Goal: Information Seeking & Learning: Learn about a topic

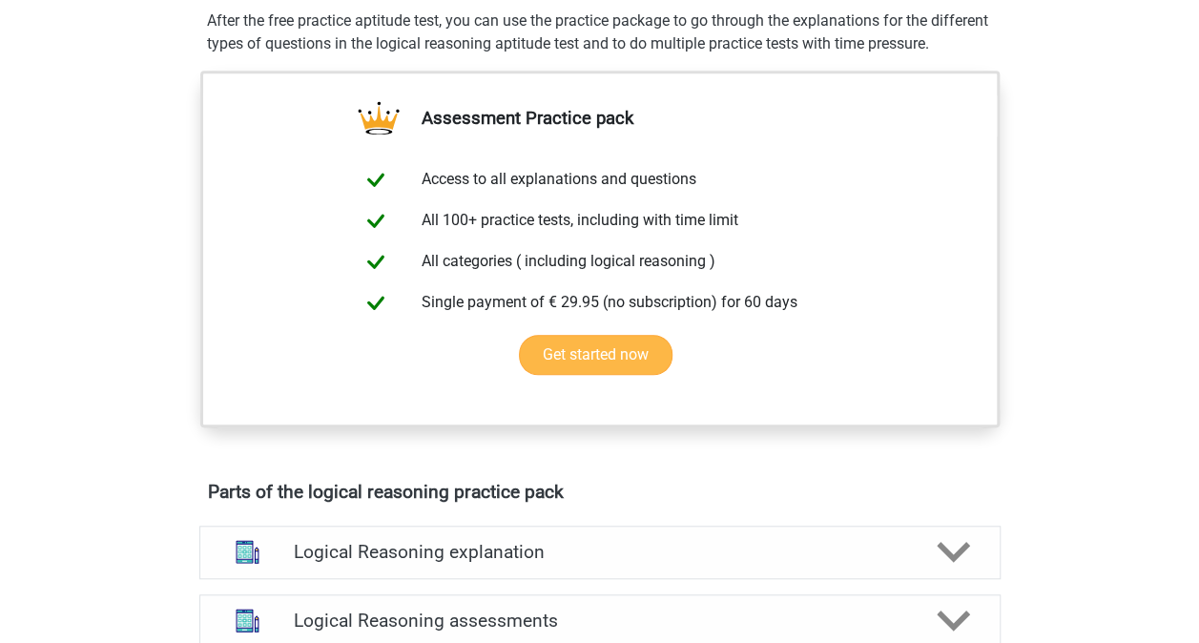
scroll to position [953, 0]
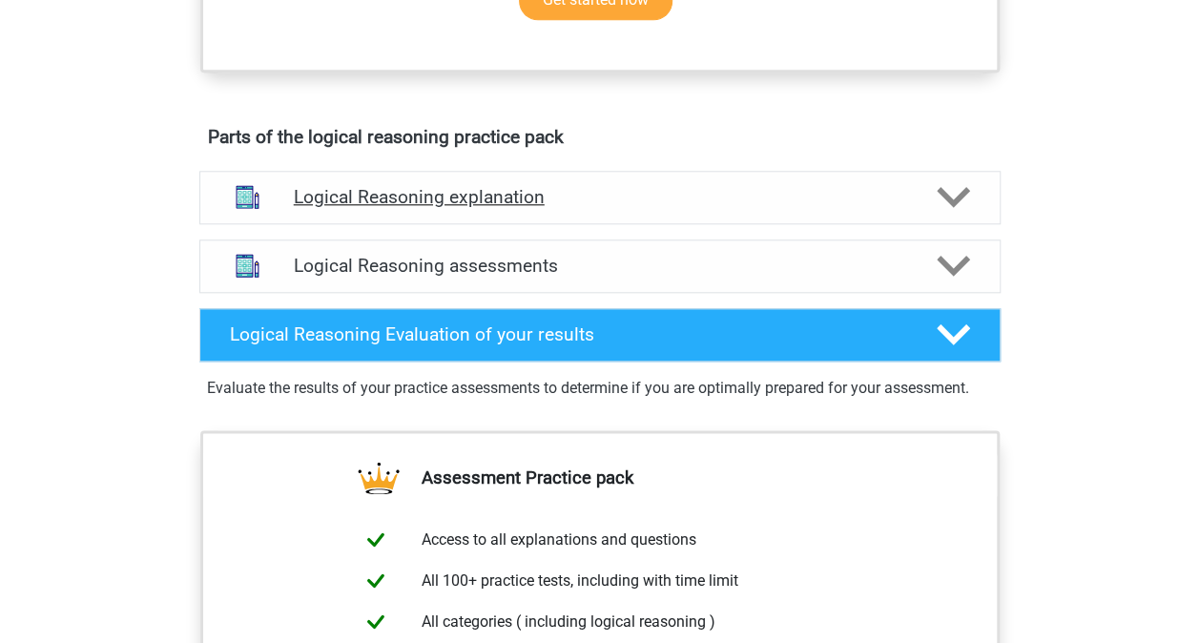
click at [971, 214] on div at bounding box center [951, 196] width 64 height 33
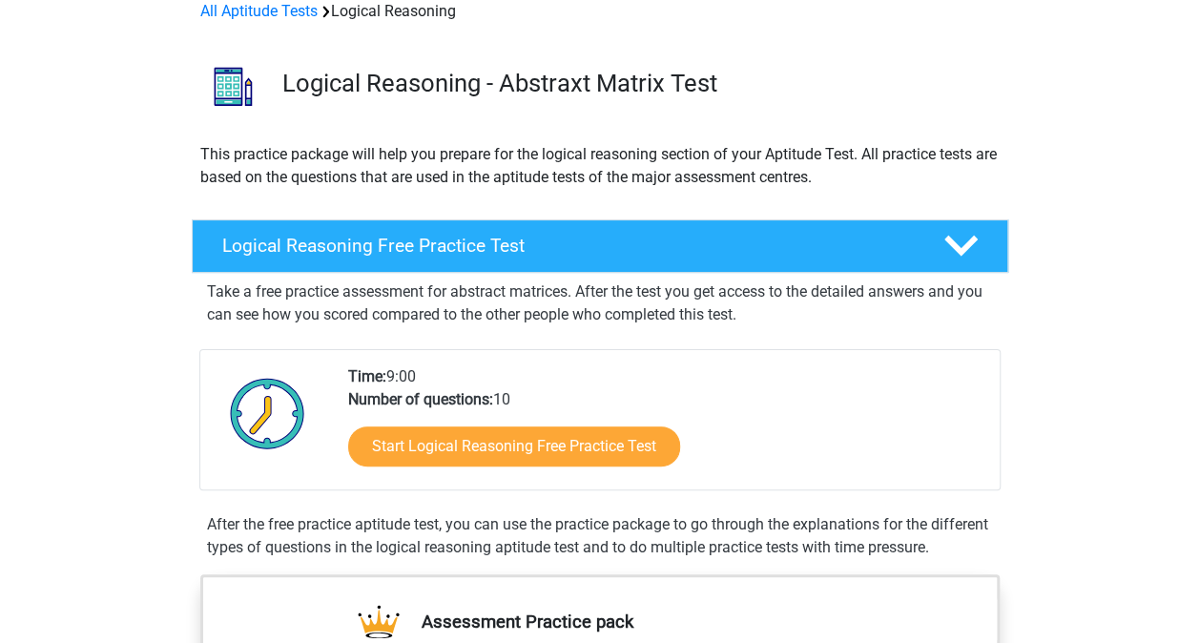
scroll to position [0, 0]
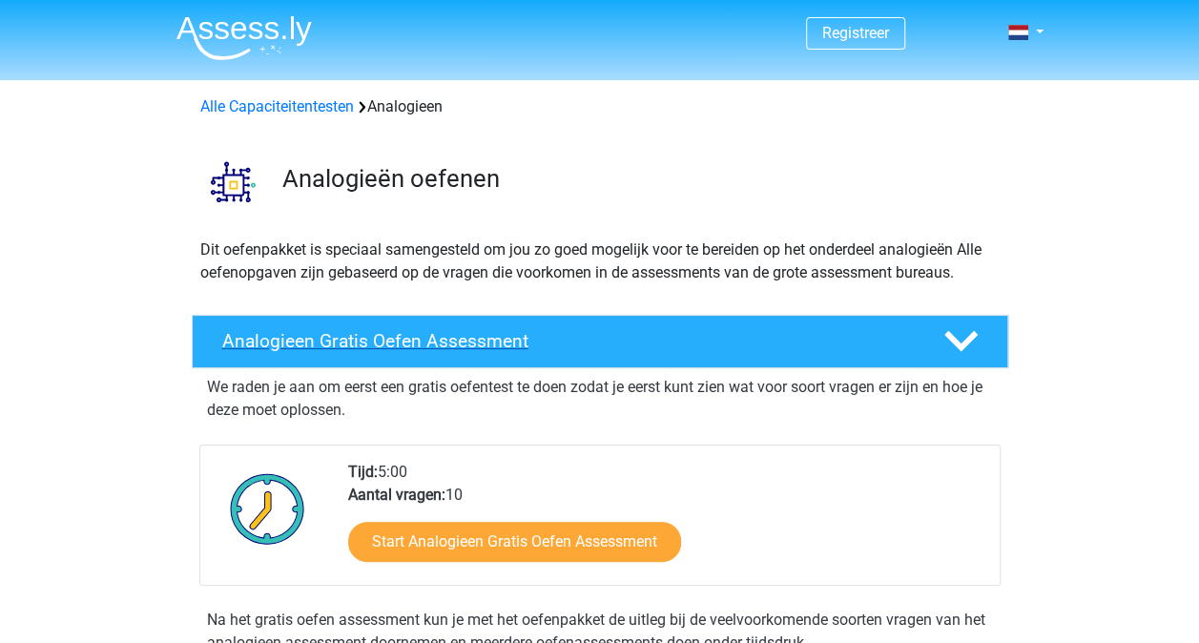
click at [595, 341] on h4 "Analogieen Gratis Oefen Assessment" at bounding box center [567, 341] width 690 height 22
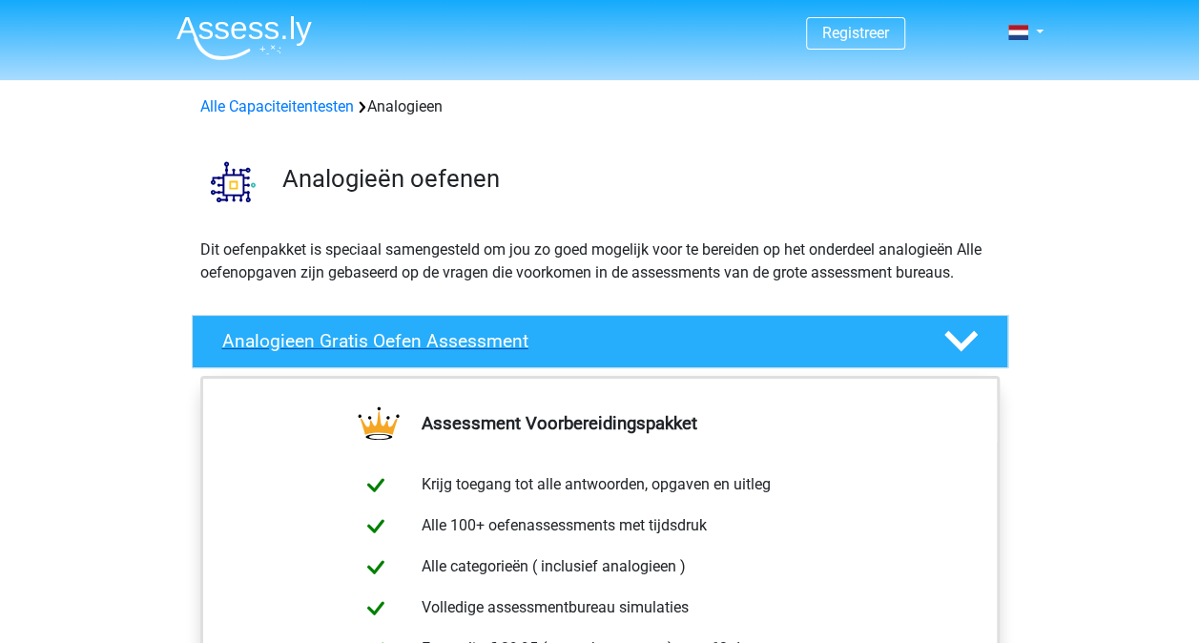
click at [595, 341] on h4 "Analogieen Gratis Oefen Assessment" at bounding box center [567, 341] width 690 height 22
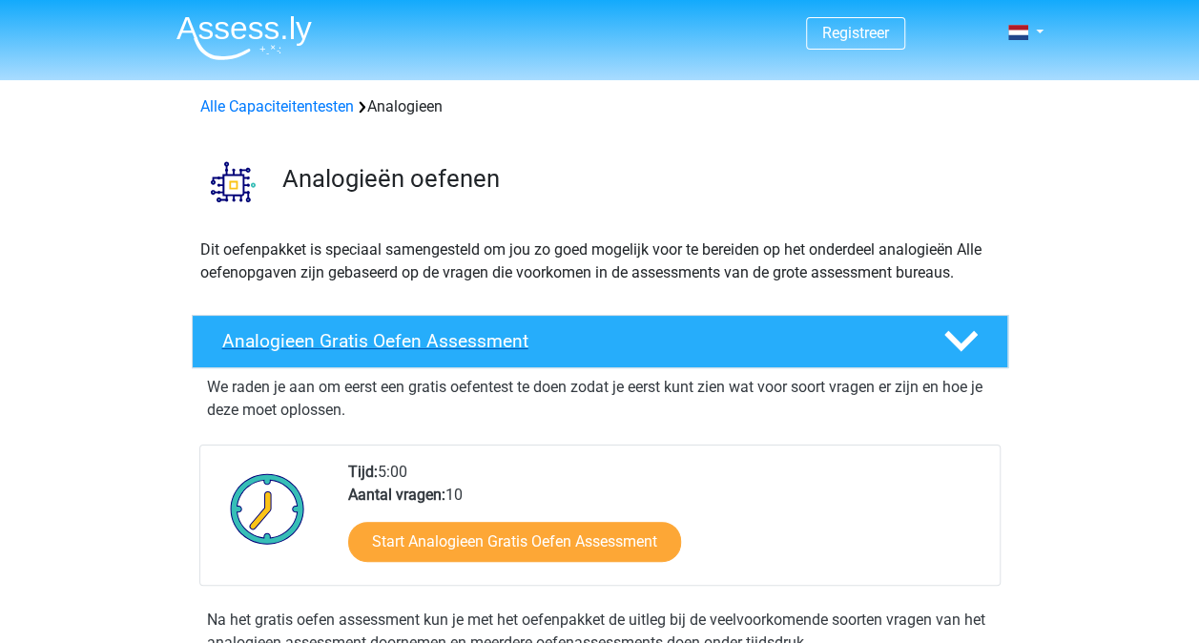
scroll to position [95, 0]
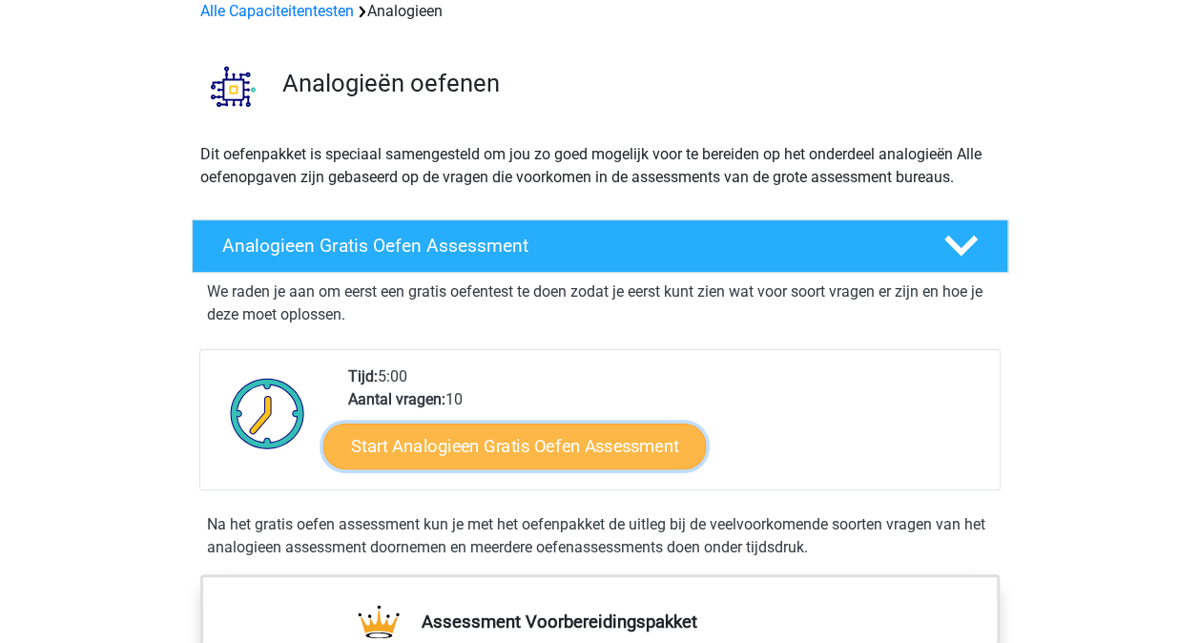
click at [486, 453] on link "Start Analogieen Gratis Oefen Assessment" at bounding box center [514, 445] width 382 height 46
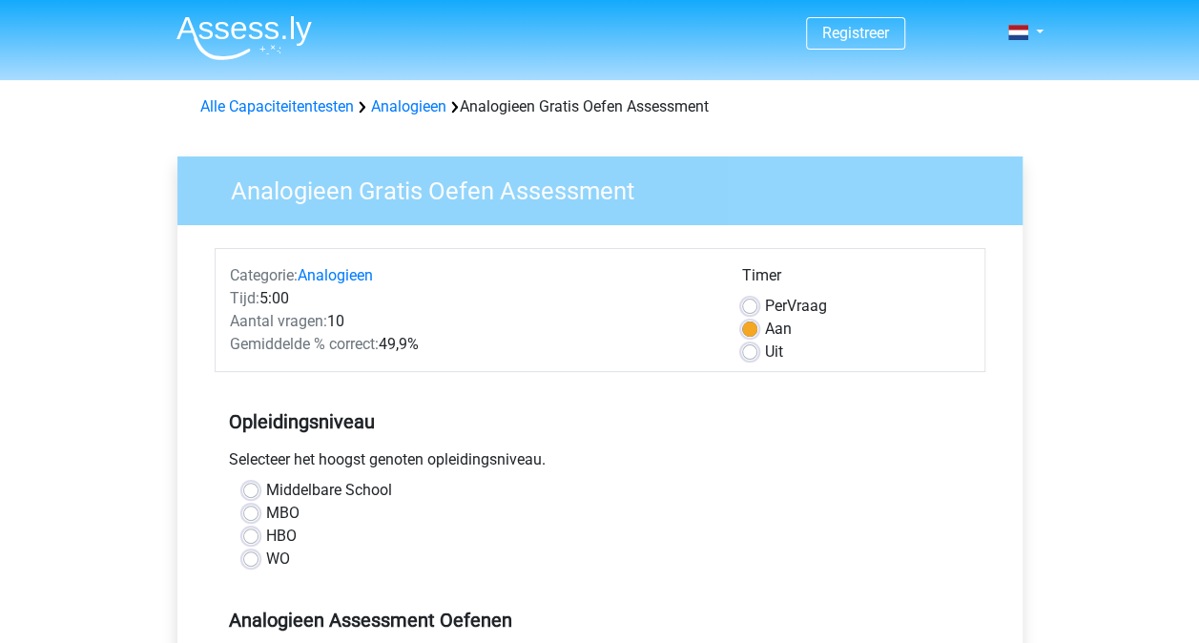
click at [266, 559] on label "WO" at bounding box center [278, 558] width 24 height 23
click at [252, 559] on input "WO" at bounding box center [250, 556] width 15 height 19
radio input "true"
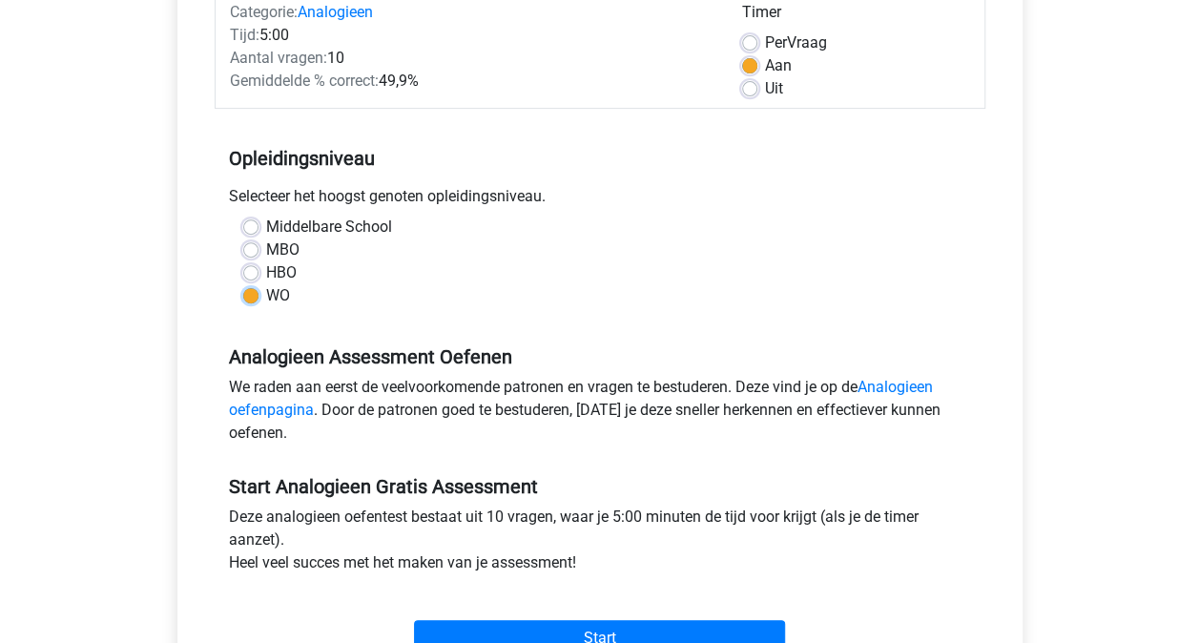
scroll to position [381, 0]
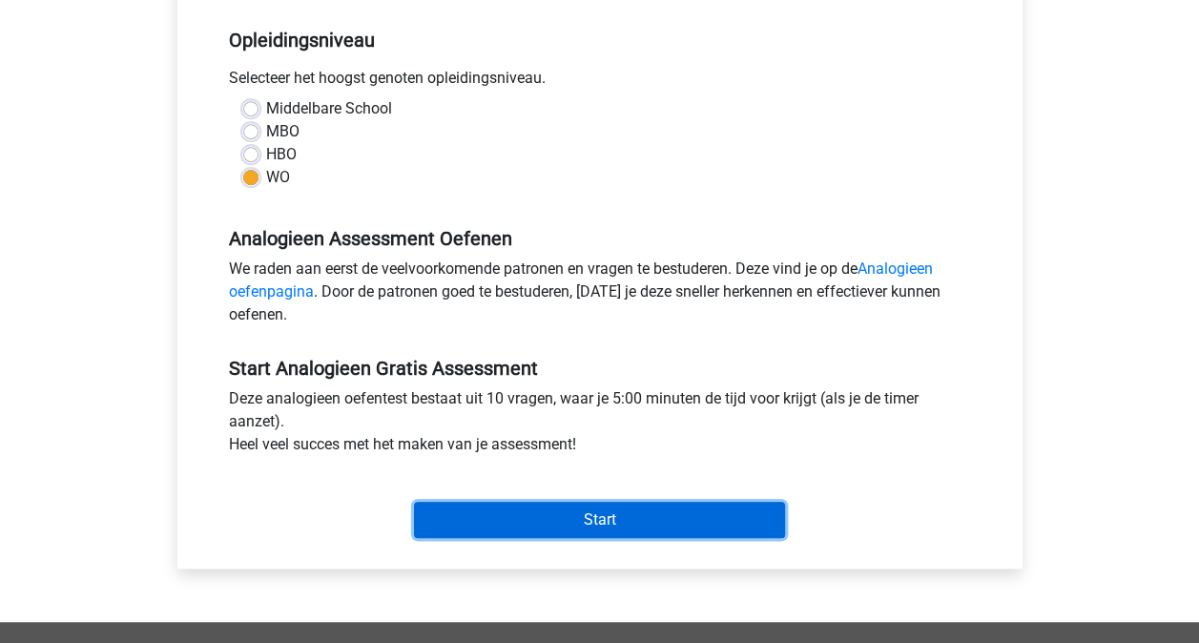
click at [605, 511] on input "Start" at bounding box center [599, 520] width 371 height 36
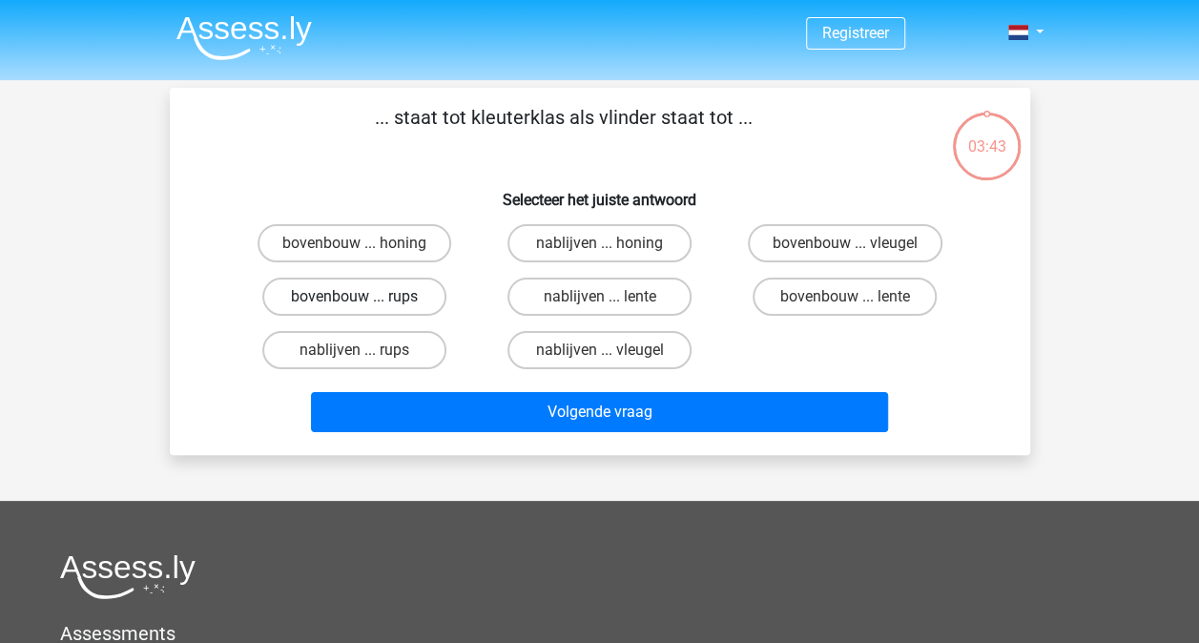
click at [433, 290] on label "bovenbouw ... rups" at bounding box center [354, 296] width 184 height 38
click at [366, 297] on input "bovenbouw ... rups" at bounding box center [360, 303] width 12 height 12
radio input "true"
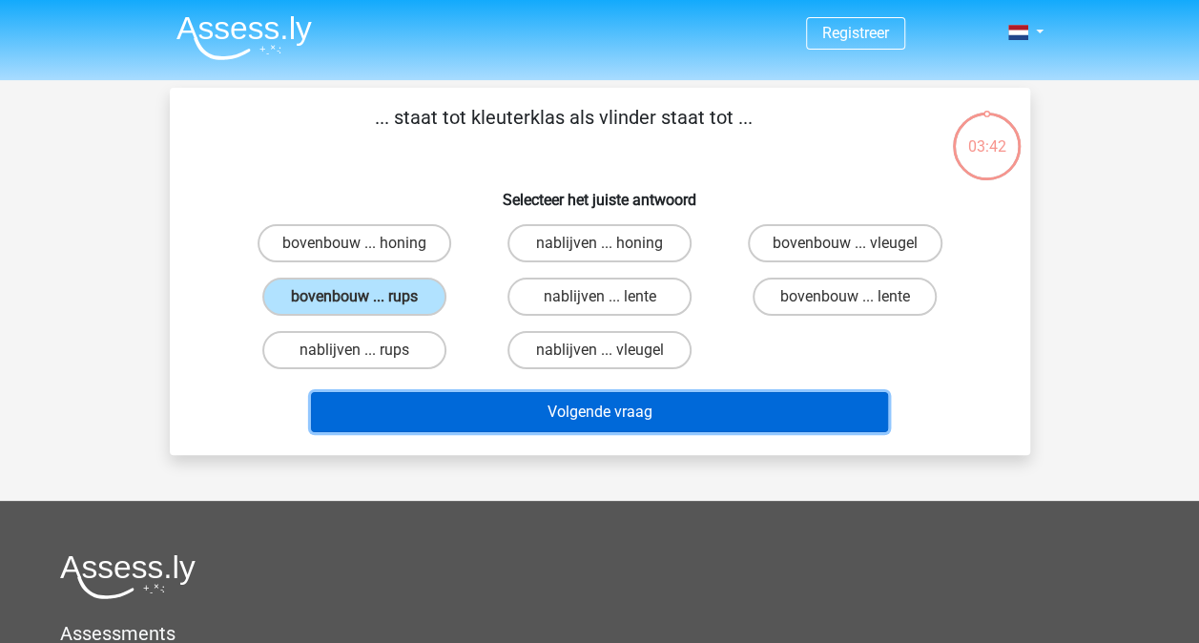
click at [592, 403] on button "Volgende vraag" at bounding box center [599, 412] width 577 height 40
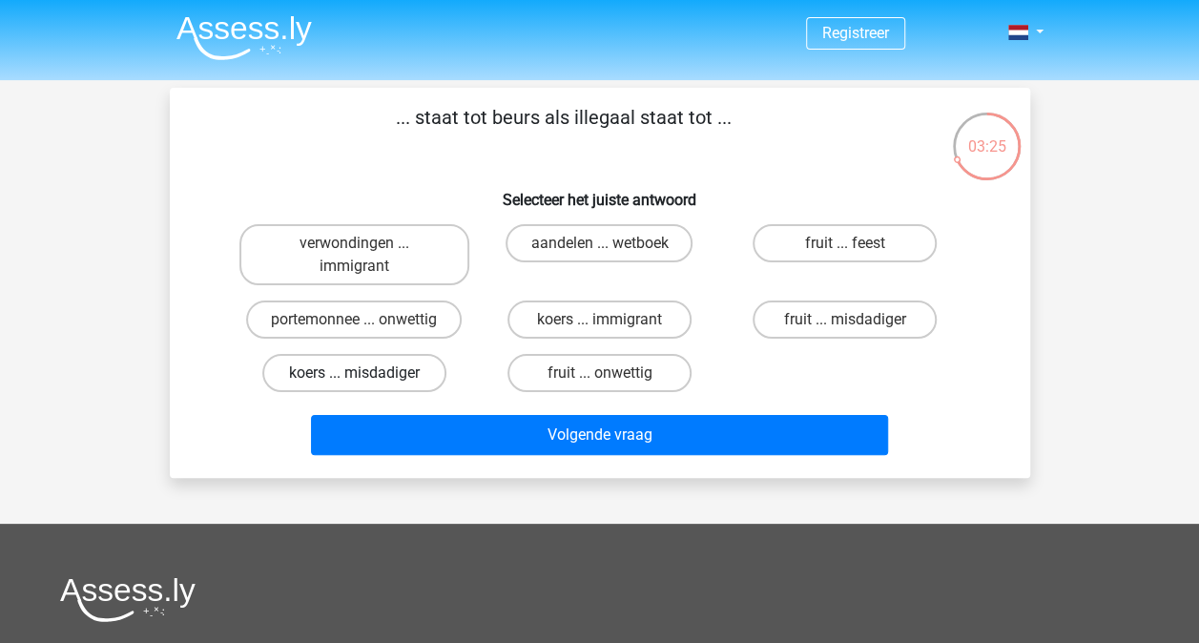
click at [414, 378] on label "koers ... misdadiger" at bounding box center [354, 373] width 184 height 38
click at [366, 378] on input "koers ... misdadiger" at bounding box center [360, 379] width 12 height 12
radio input "true"
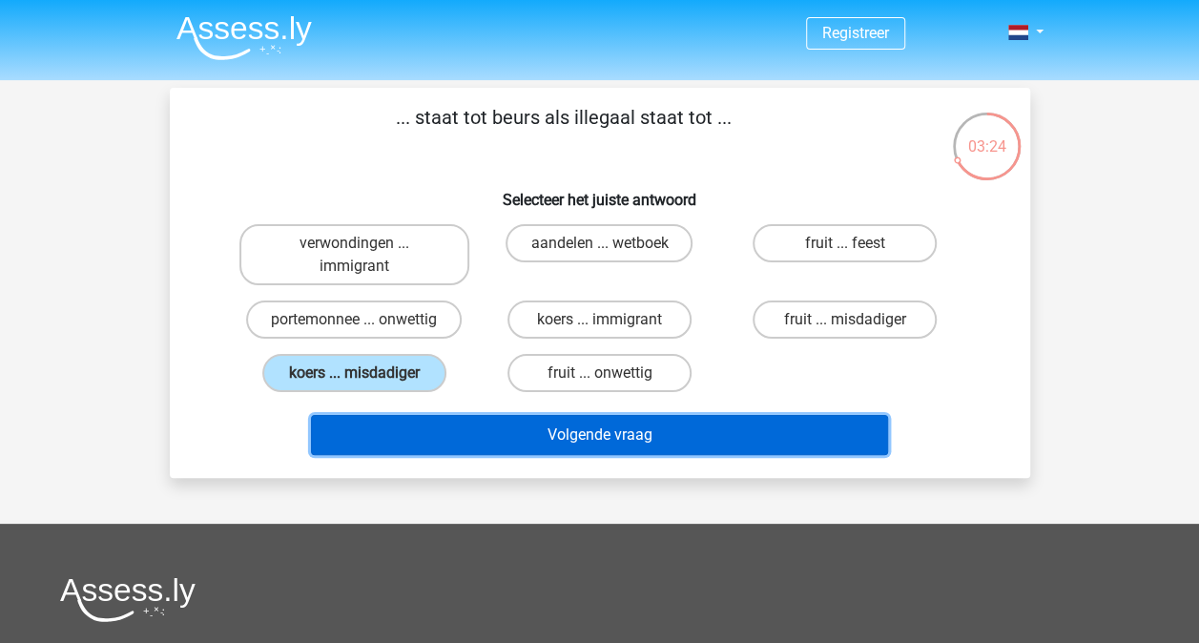
click at [512, 437] on button "Volgende vraag" at bounding box center [599, 435] width 577 height 40
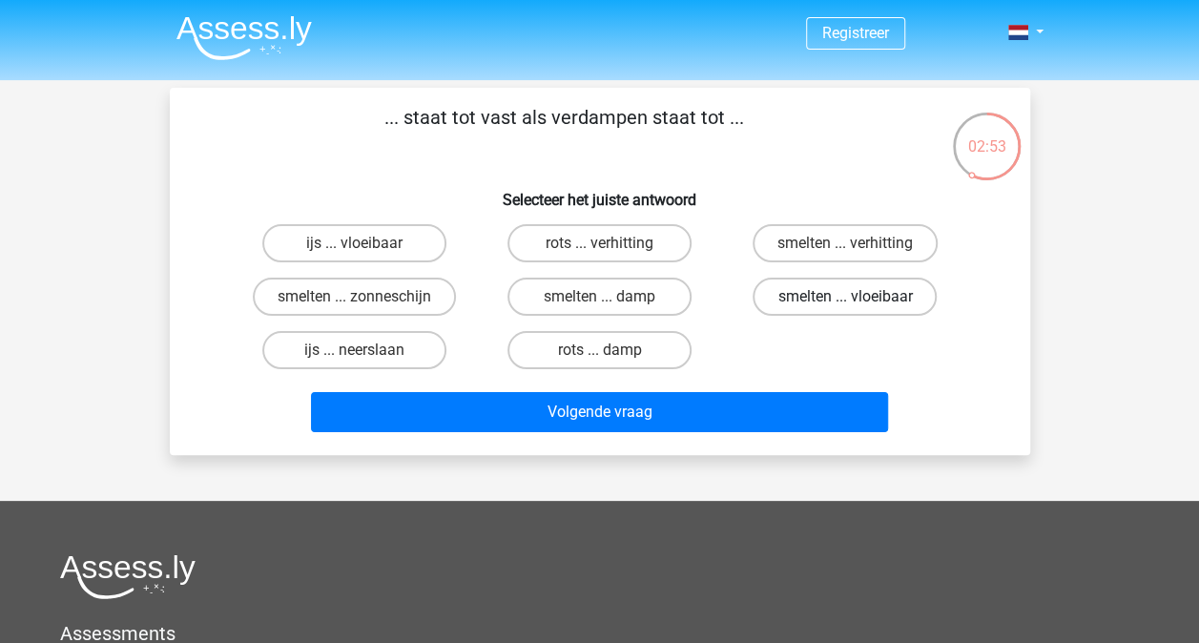
click at [865, 309] on label "smelten ... vloeibaar" at bounding box center [844, 296] width 184 height 38
click at [857, 309] on input "smelten ... vloeibaar" at bounding box center [851, 303] width 12 height 12
radio input "true"
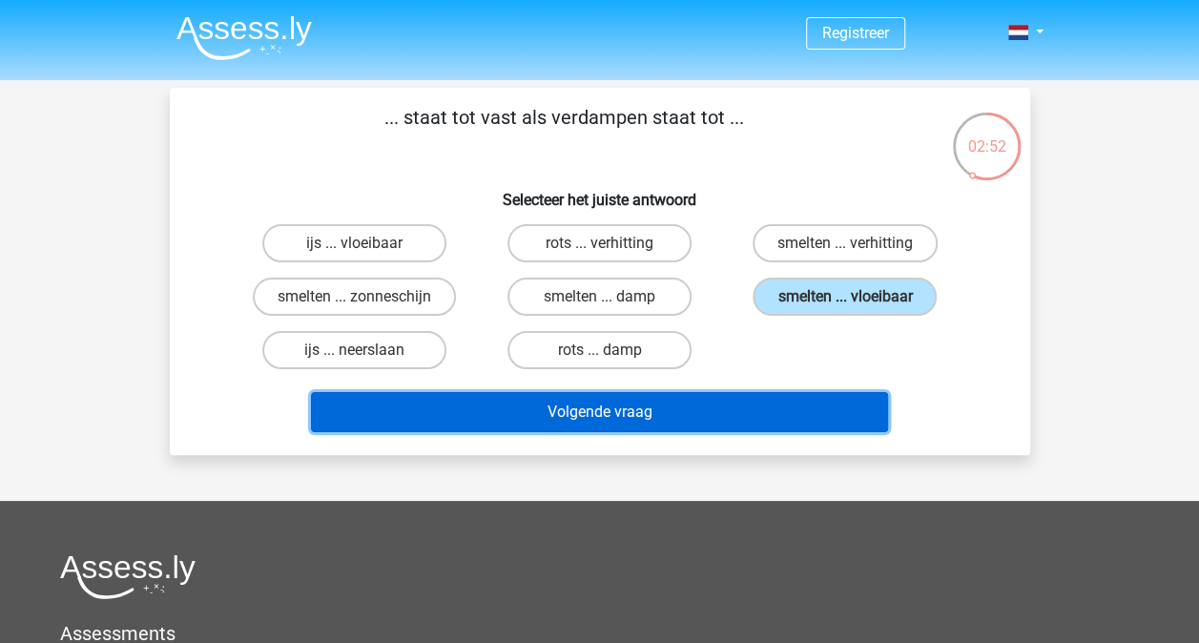
click at [796, 412] on button "Volgende vraag" at bounding box center [599, 412] width 577 height 40
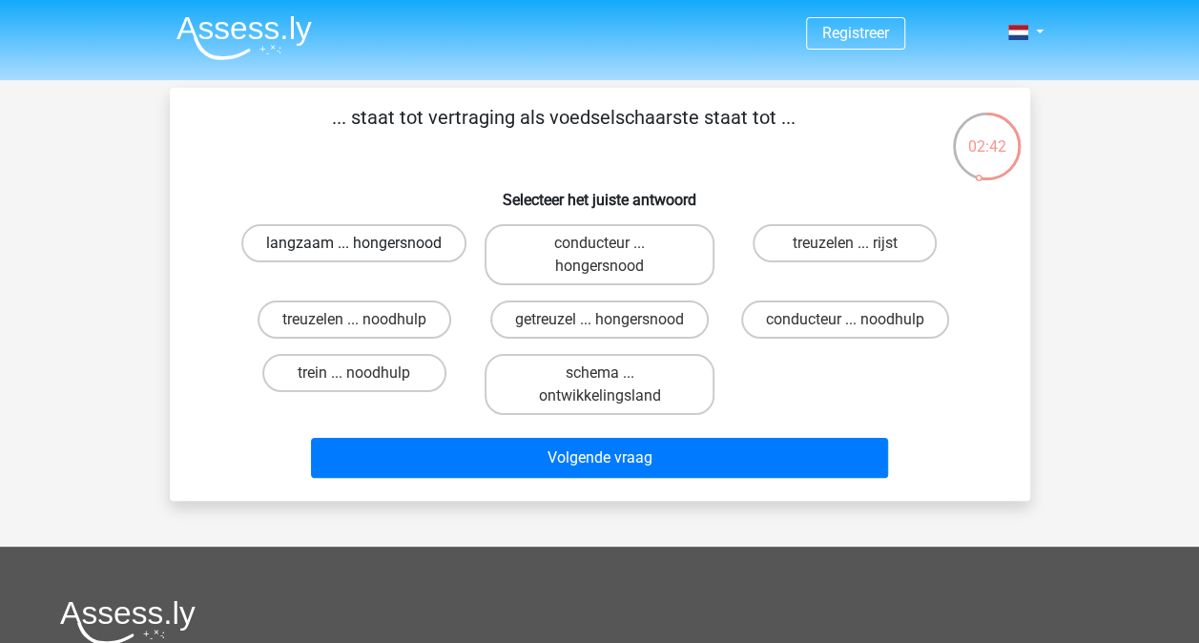
click at [429, 244] on label "langzaam ... hongersnood" at bounding box center [353, 243] width 225 height 38
click at [366, 244] on input "langzaam ... hongersnood" at bounding box center [360, 249] width 12 height 12
radio input "true"
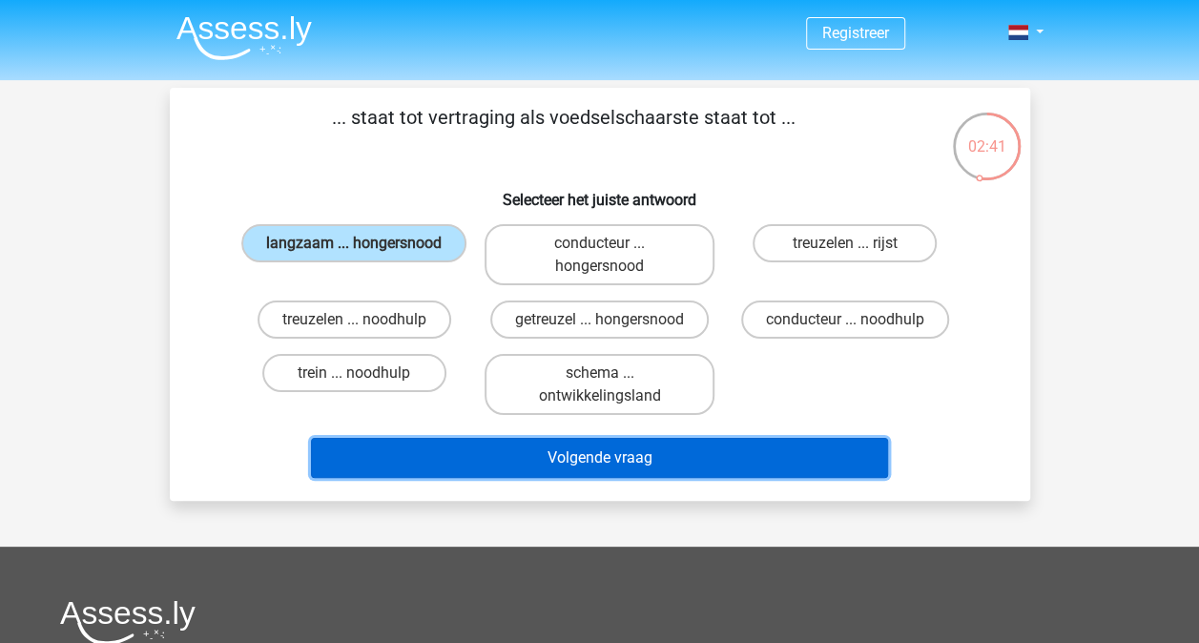
click at [564, 446] on button "Volgende vraag" at bounding box center [599, 458] width 577 height 40
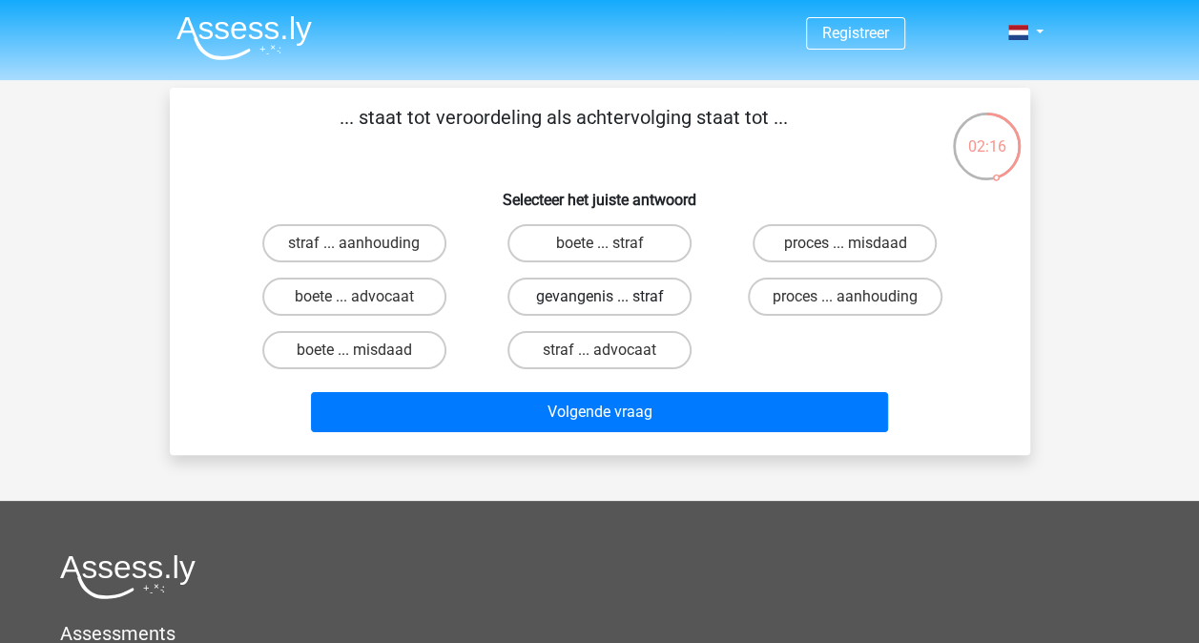
click at [660, 291] on label "gevangenis ... straf" at bounding box center [599, 296] width 184 height 38
click at [611, 297] on input "gevangenis ... straf" at bounding box center [605, 303] width 12 height 12
radio input "true"
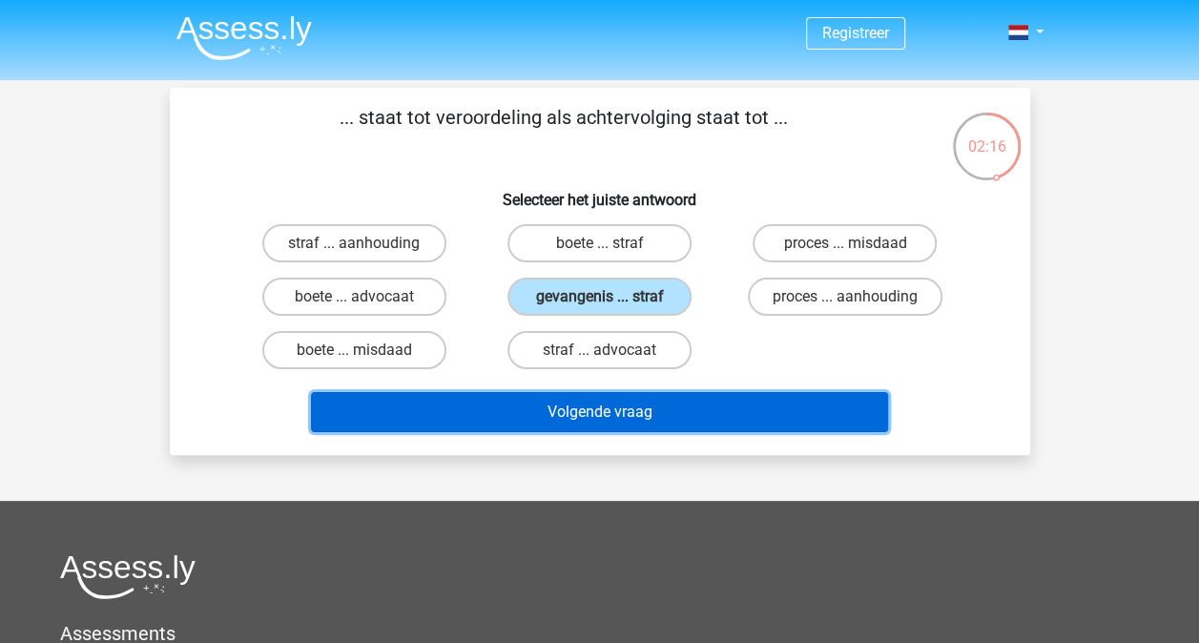
click at [716, 398] on button "Volgende vraag" at bounding box center [599, 412] width 577 height 40
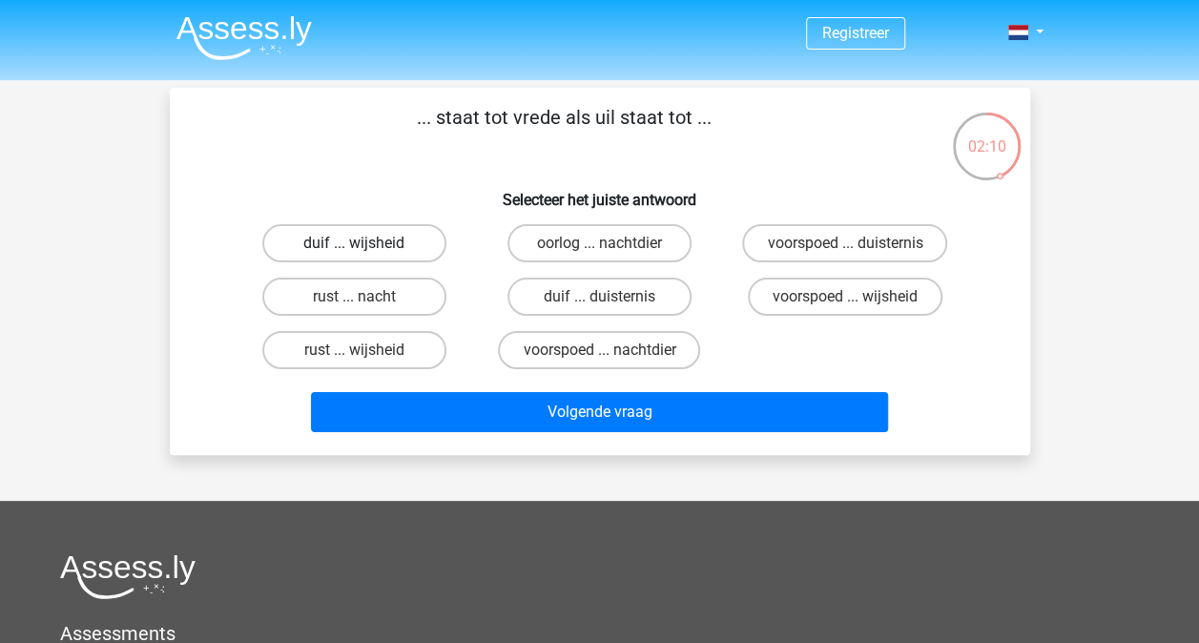
click at [406, 247] on label "duif ... wijsheid" at bounding box center [354, 243] width 184 height 38
click at [366, 247] on input "duif ... wijsheid" at bounding box center [360, 249] width 12 height 12
radio input "true"
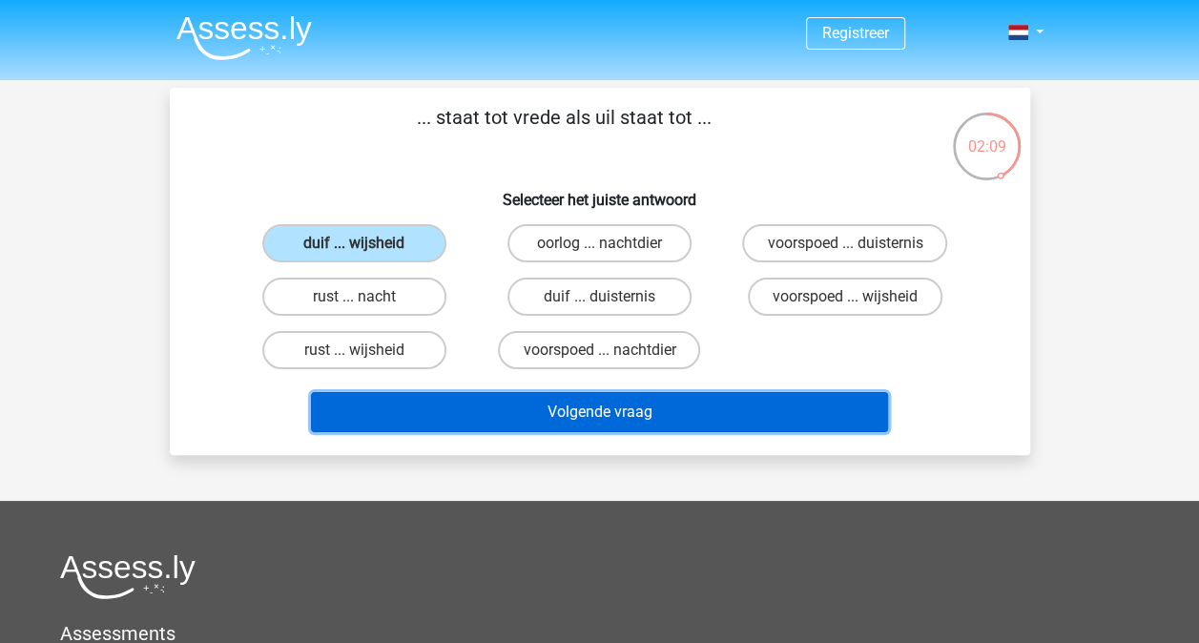
click at [631, 417] on button "Volgende vraag" at bounding box center [599, 412] width 577 height 40
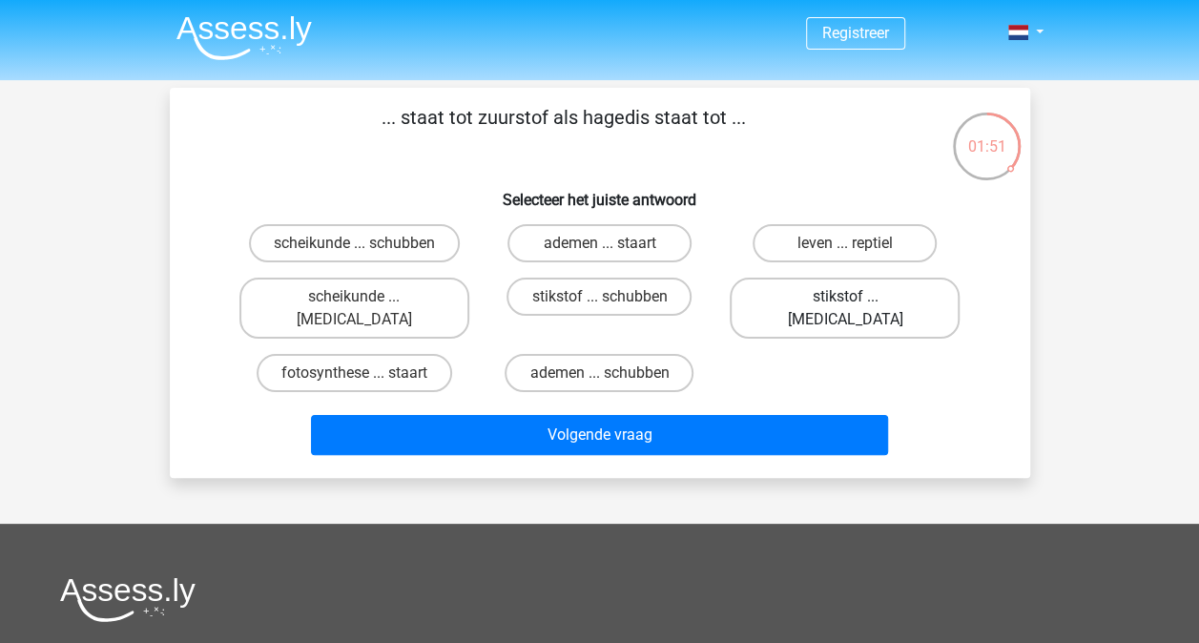
click at [896, 307] on label "stikstof ... krokodil" at bounding box center [844, 307] width 230 height 61
click at [857, 307] on input "stikstof ... krokodil" at bounding box center [851, 303] width 12 height 12
radio input "true"
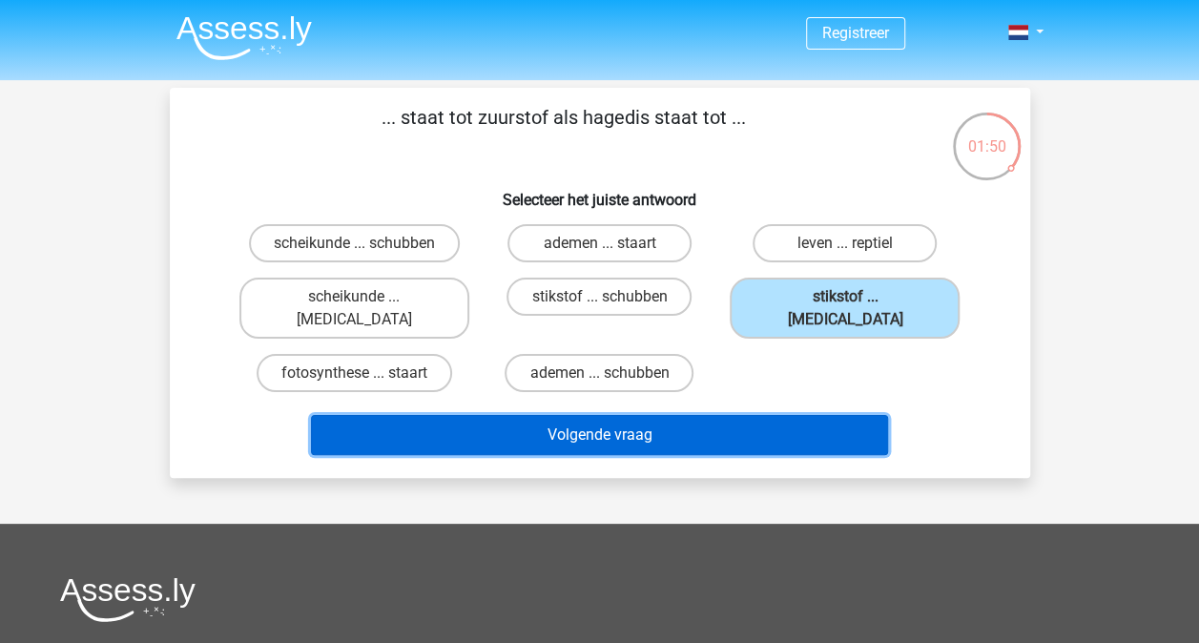
click at [751, 429] on button "Volgende vraag" at bounding box center [599, 435] width 577 height 40
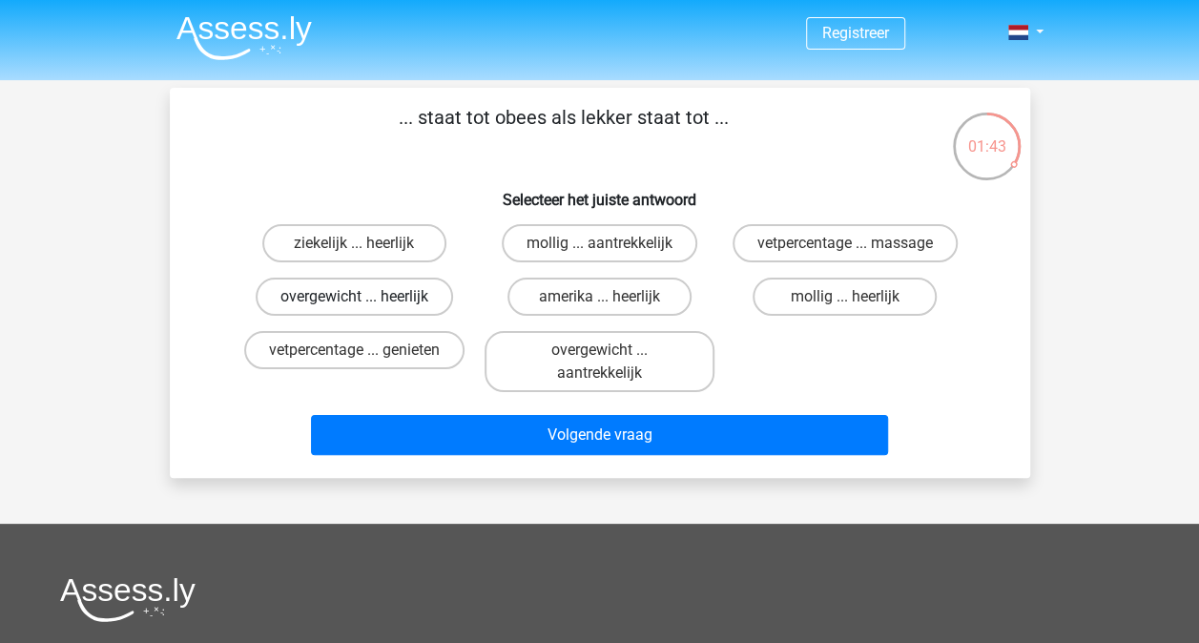
click at [446, 296] on label "overgewicht ... heerlijk" at bounding box center [354, 296] width 197 height 38
click at [366, 297] on input "overgewicht ... heerlijk" at bounding box center [360, 303] width 12 height 12
radio input "true"
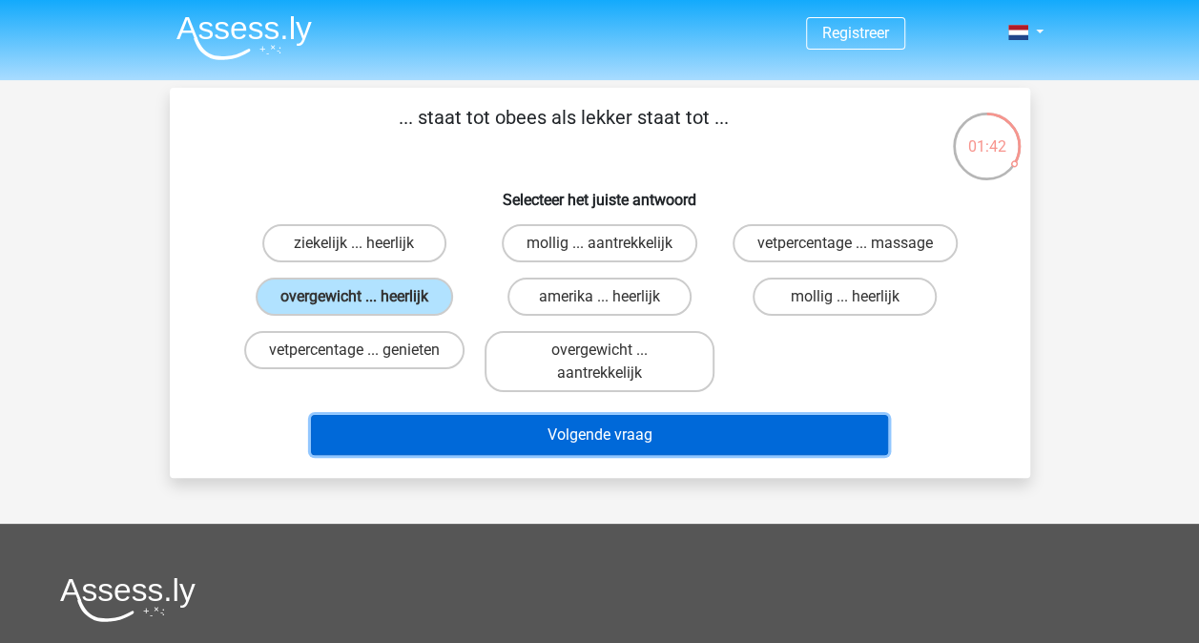
click at [637, 447] on button "Volgende vraag" at bounding box center [599, 435] width 577 height 40
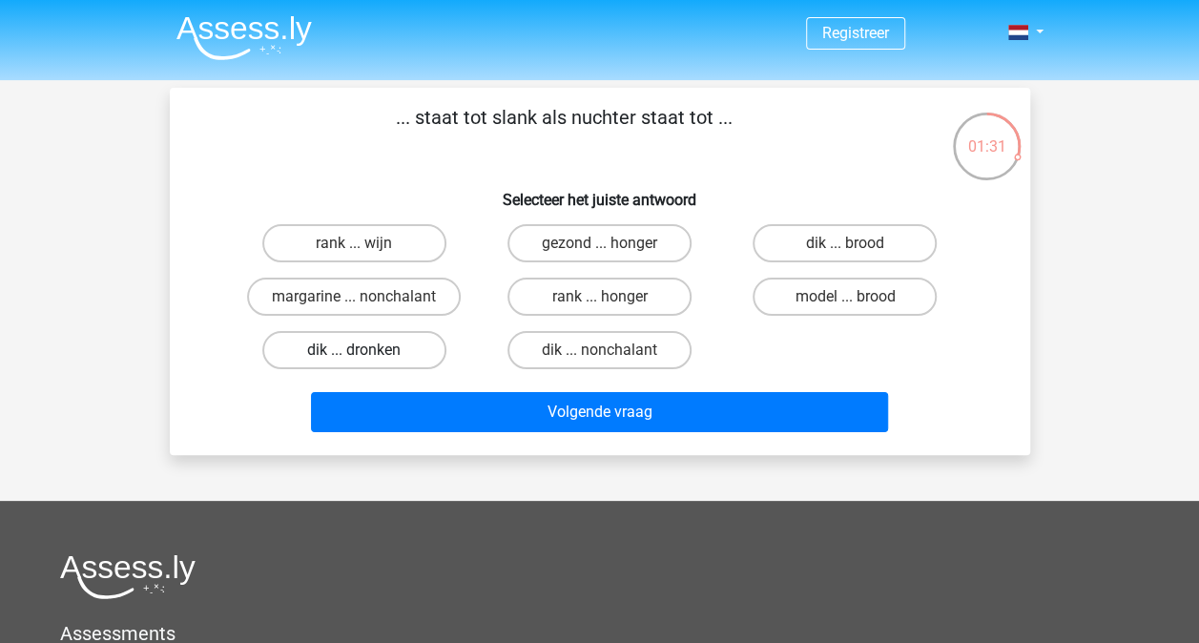
click at [416, 344] on label "dik ... dronken" at bounding box center [354, 350] width 184 height 38
click at [366, 350] on input "dik ... dronken" at bounding box center [360, 356] width 12 height 12
radio input "true"
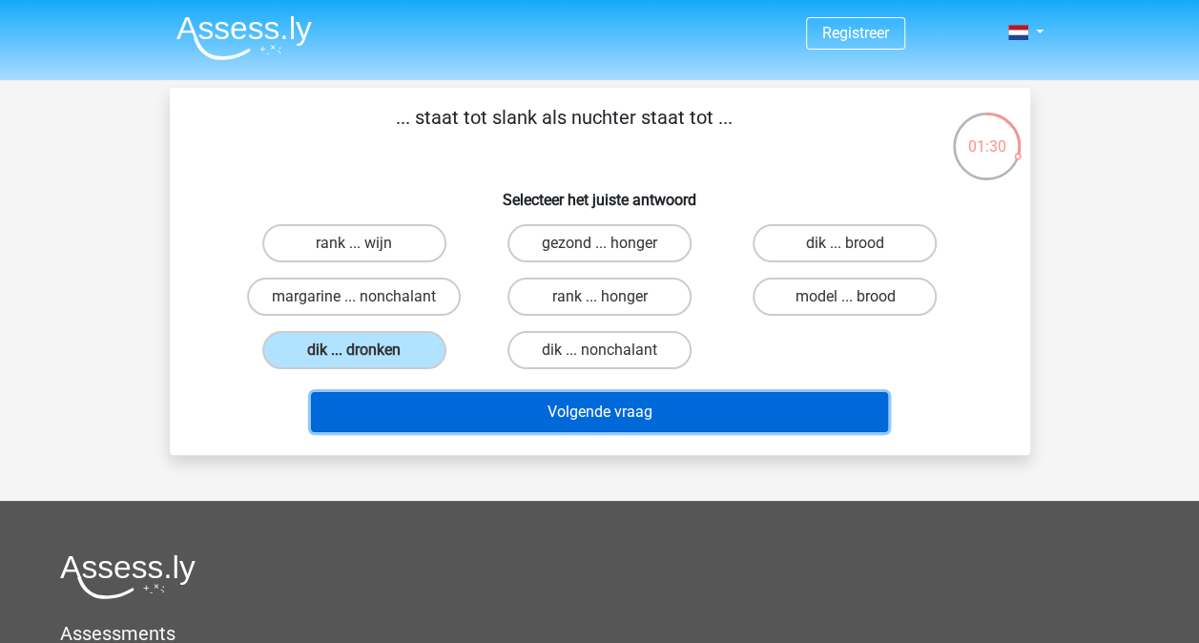
click at [563, 409] on button "Volgende vraag" at bounding box center [599, 412] width 577 height 40
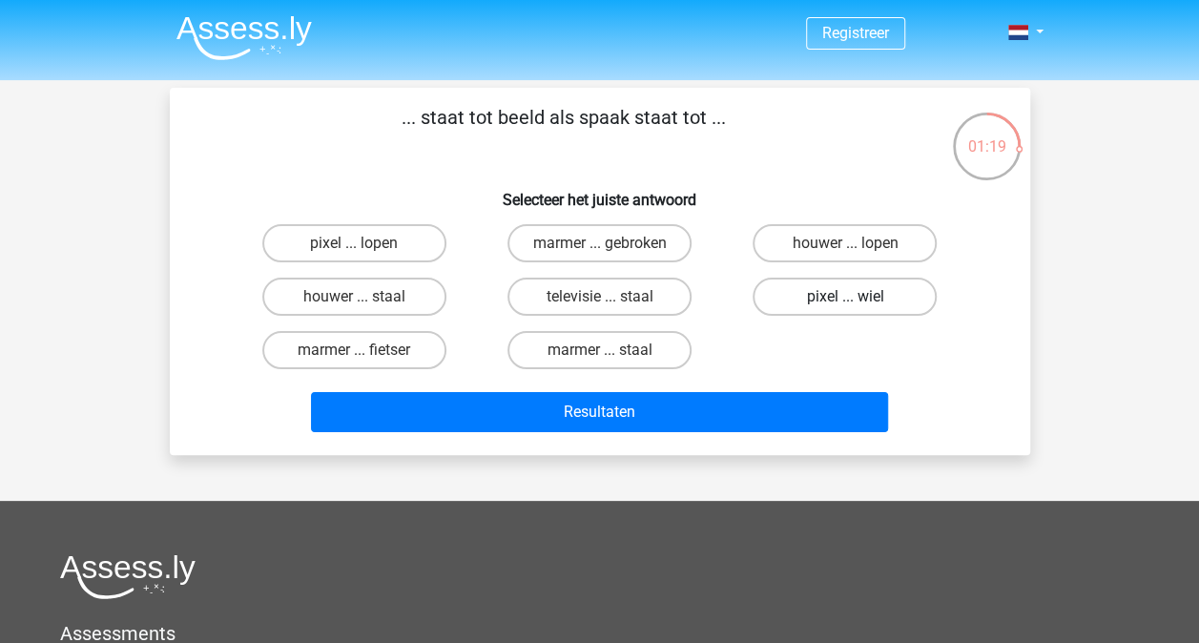
click at [868, 310] on label "pixel ... wiel" at bounding box center [844, 296] width 184 height 38
click at [857, 309] on input "pixel ... wiel" at bounding box center [851, 303] width 12 height 12
radio input "true"
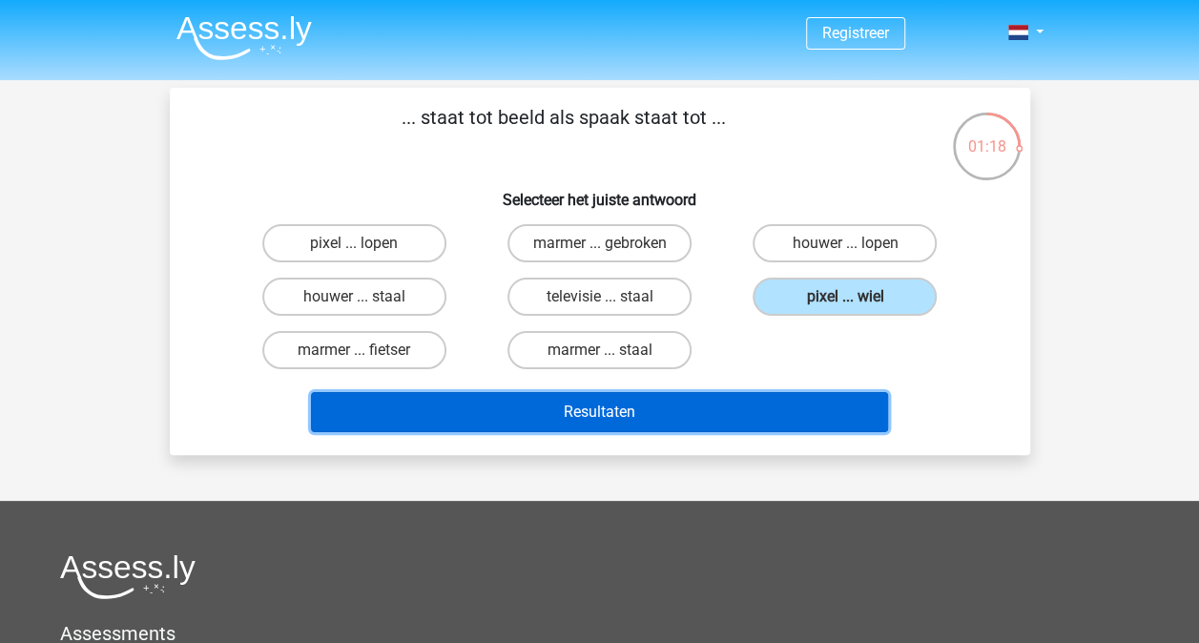
click at [783, 414] on button "Resultaten" at bounding box center [599, 412] width 577 height 40
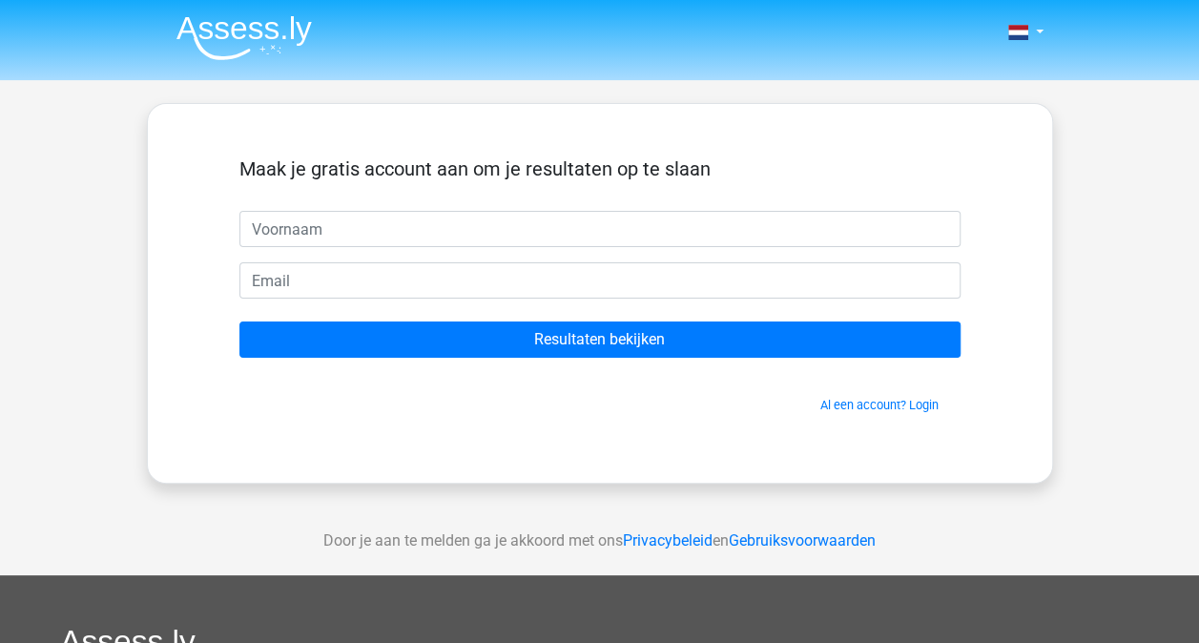
click at [391, 237] on input "text" at bounding box center [599, 229] width 721 height 36
type input "Bas"
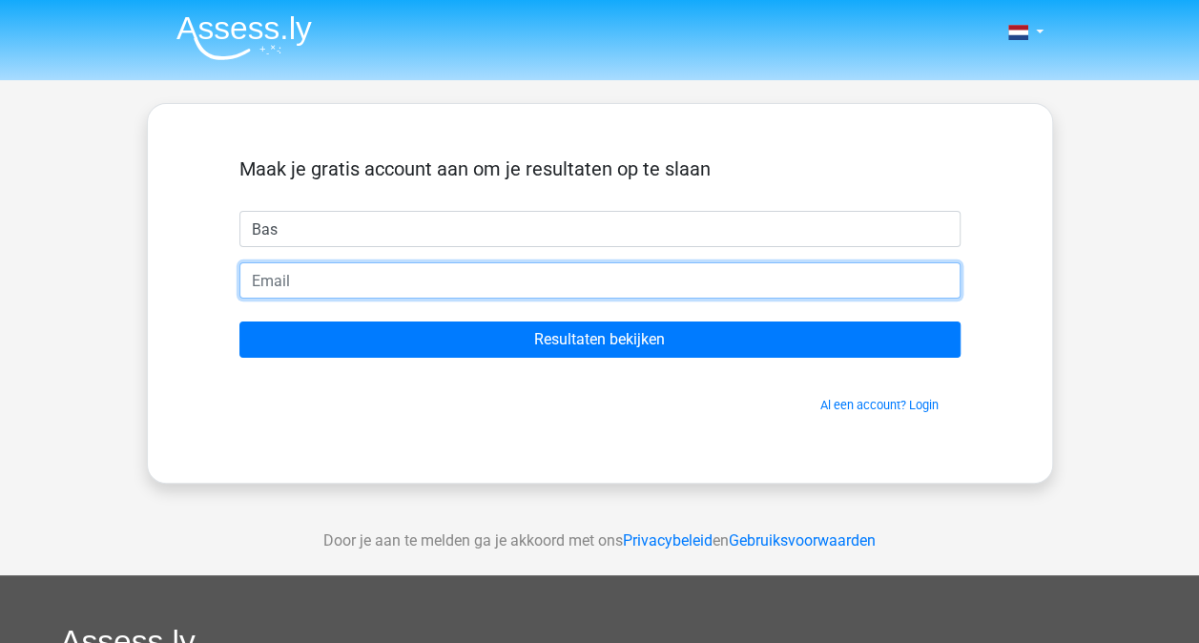
click at [336, 280] on input "email" at bounding box center [599, 280] width 721 height 36
type input "[EMAIL_ADDRESS][DOMAIN_NAME]"
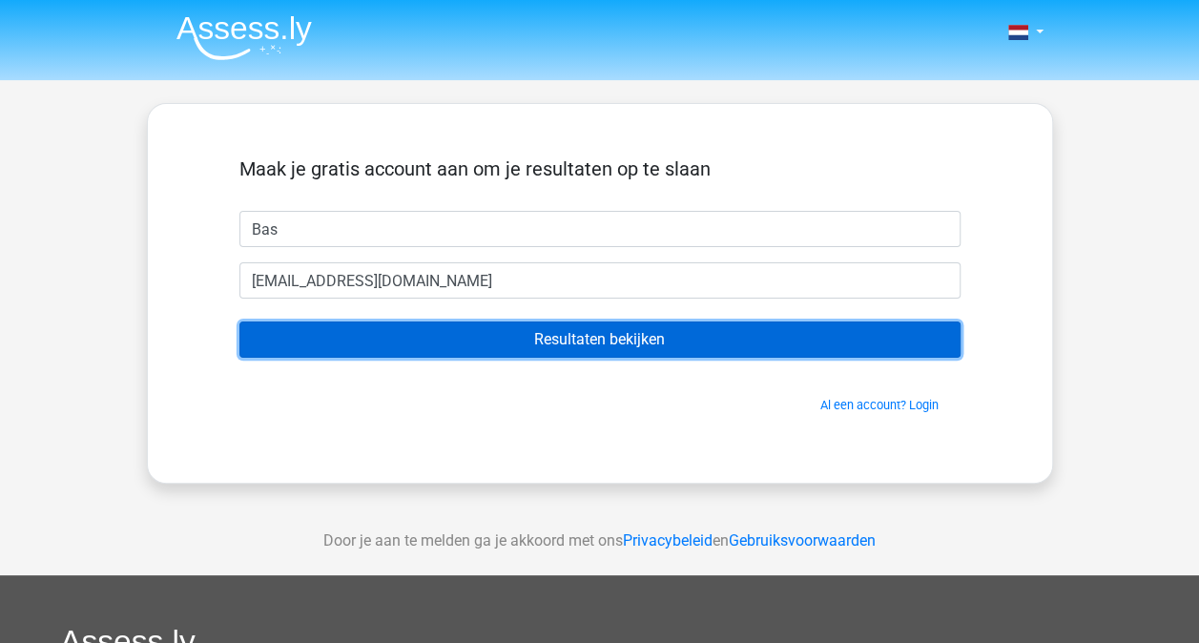
click at [612, 328] on input "Resultaten bekijken" at bounding box center [599, 339] width 721 height 36
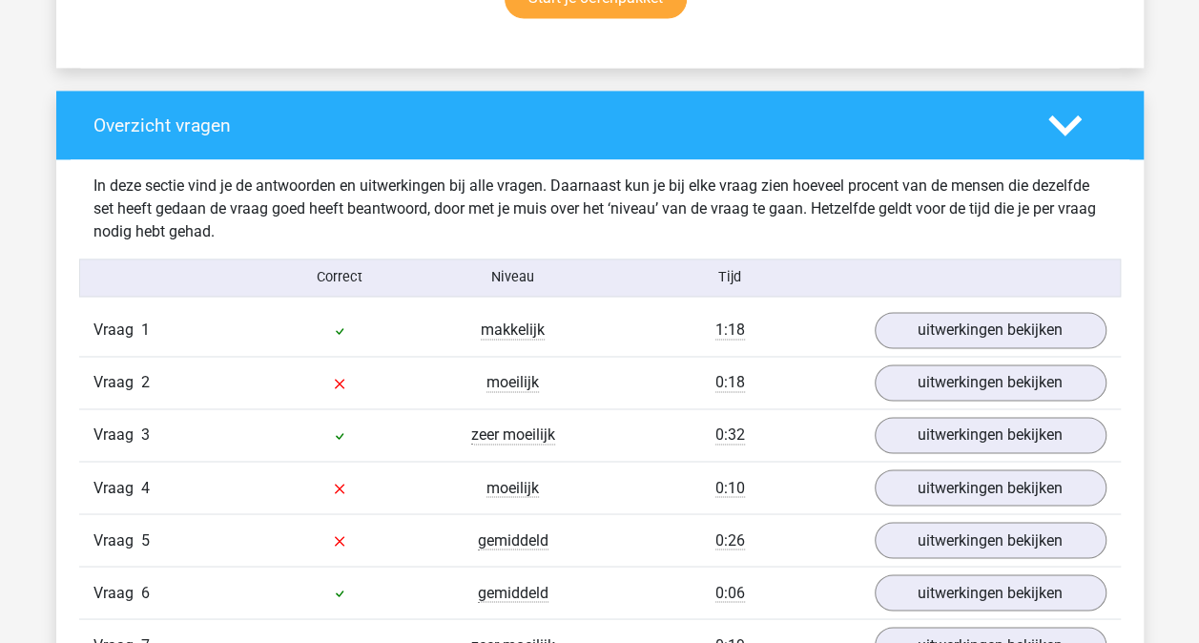
scroll to position [1335, 0]
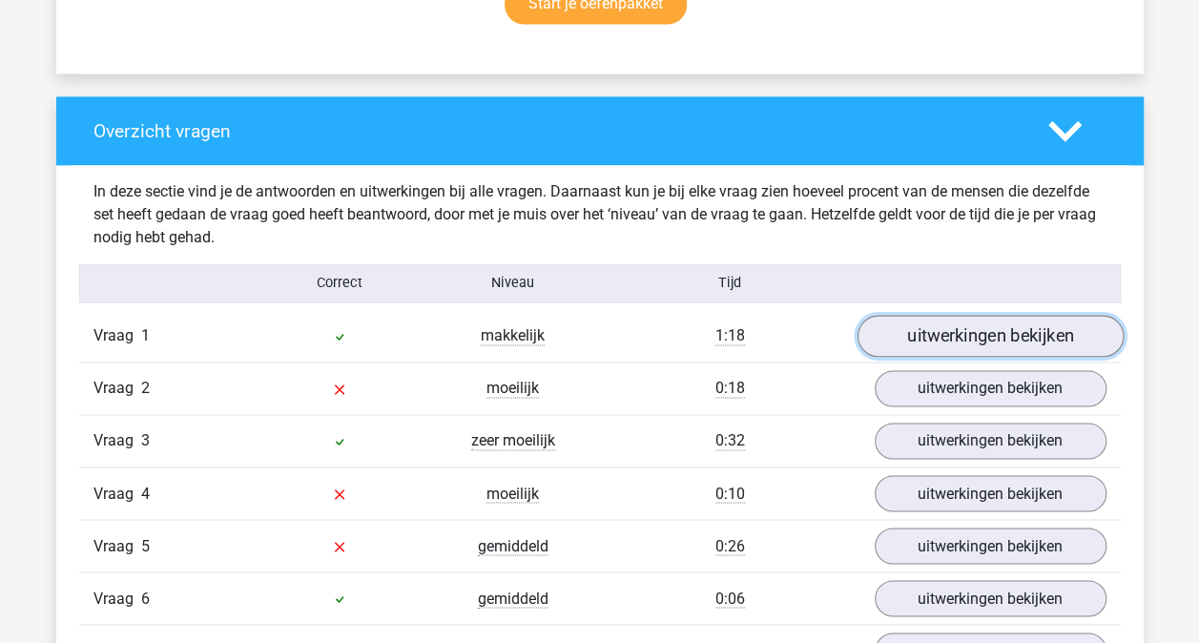
click at [995, 328] on link "uitwerkingen bekijken" at bounding box center [989, 336] width 266 height 42
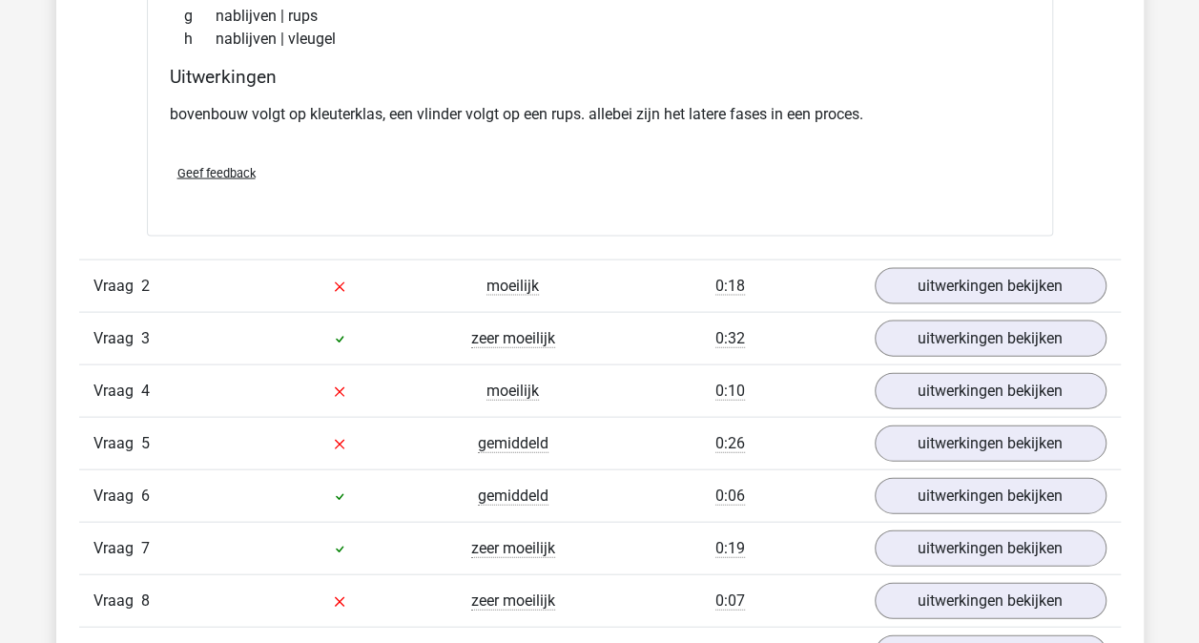
scroll to position [2002, 0]
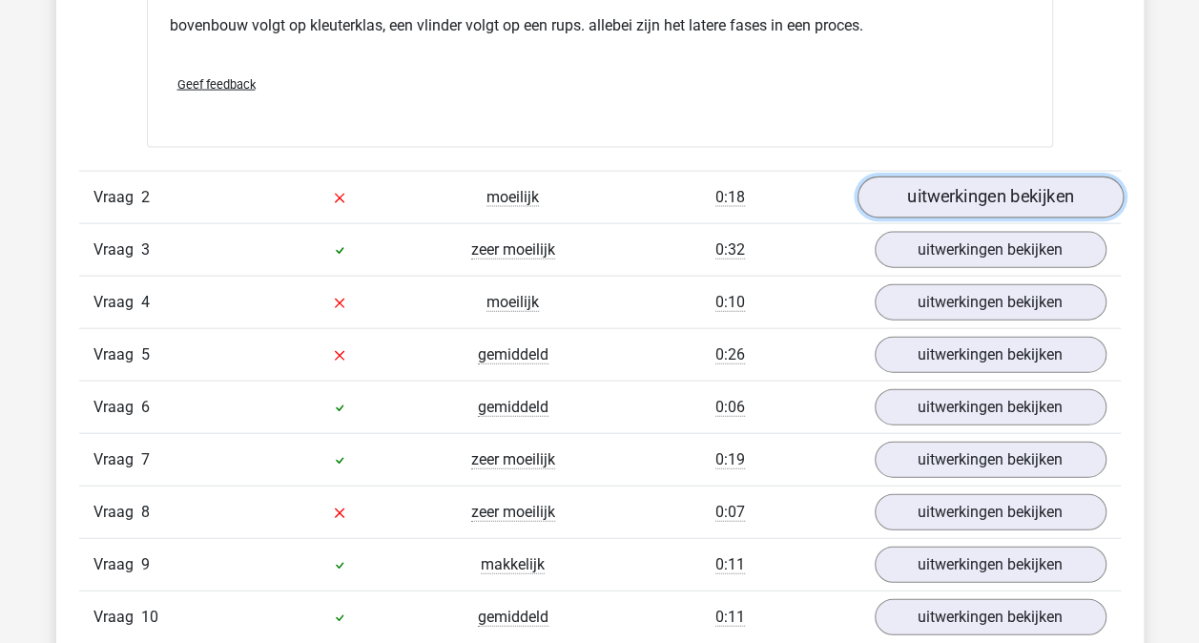
click at [1013, 200] on link "uitwerkingen bekijken" at bounding box center [989, 197] width 266 height 42
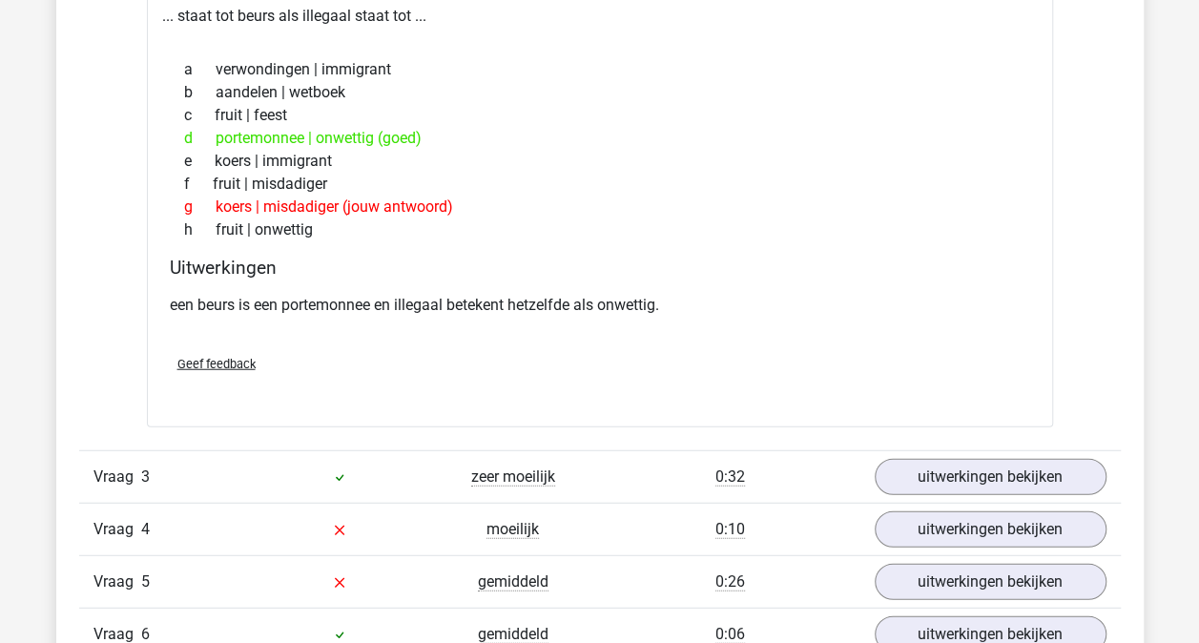
scroll to position [2479, 0]
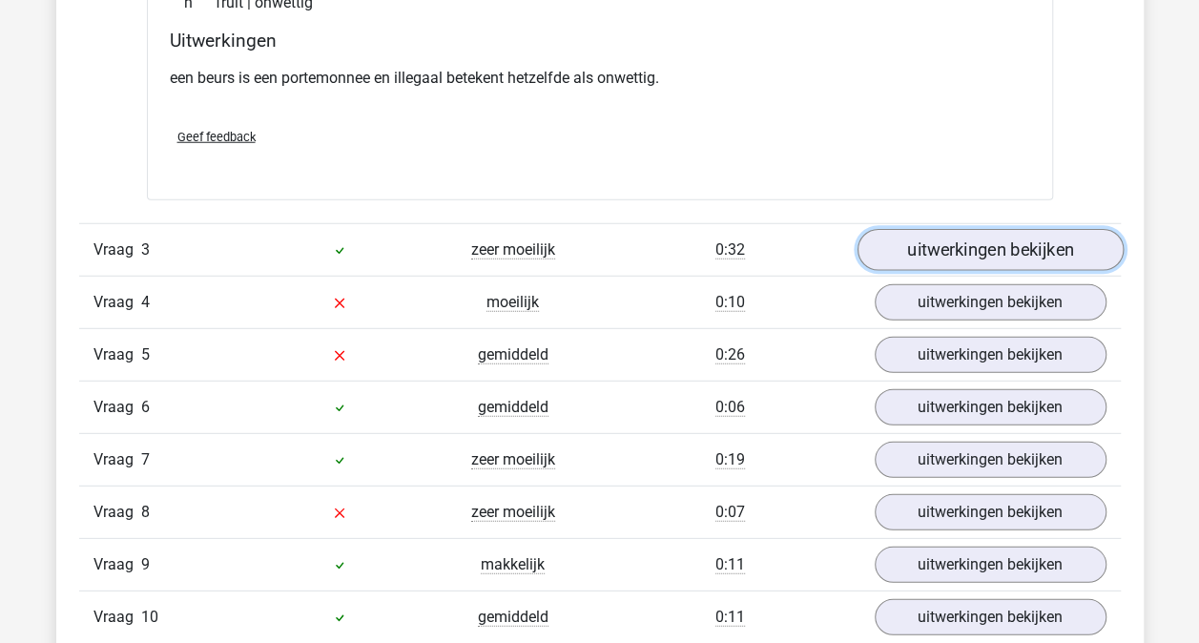
click at [965, 248] on link "uitwerkingen bekijken" at bounding box center [989, 250] width 266 height 42
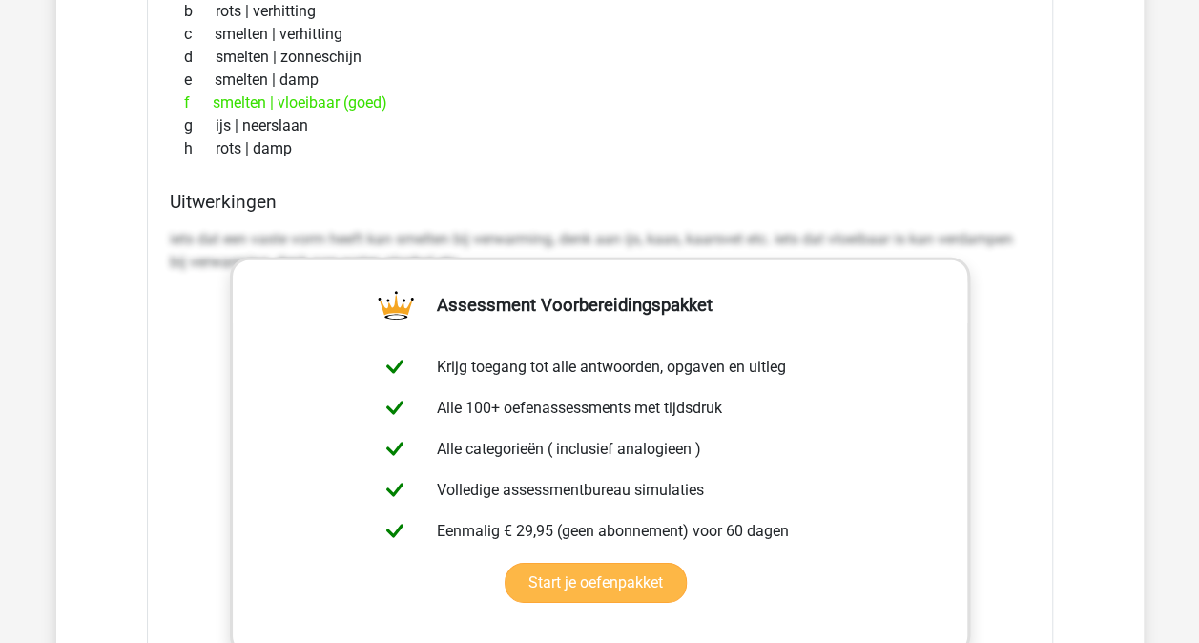
scroll to position [2956, 0]
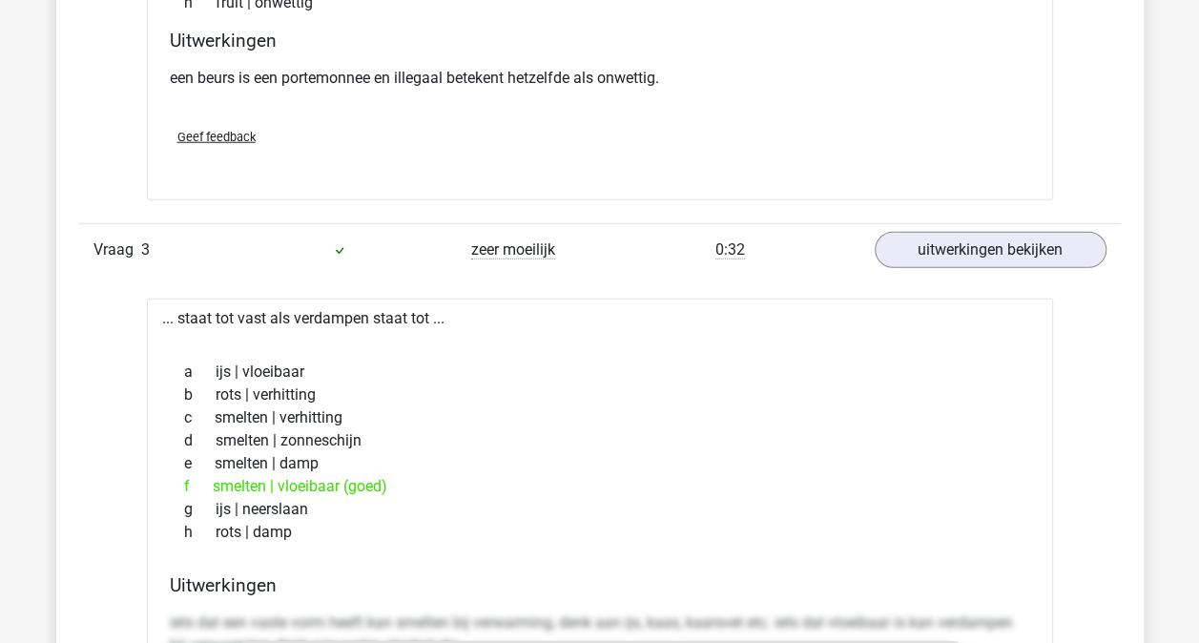
scroll to position [2574, 0]
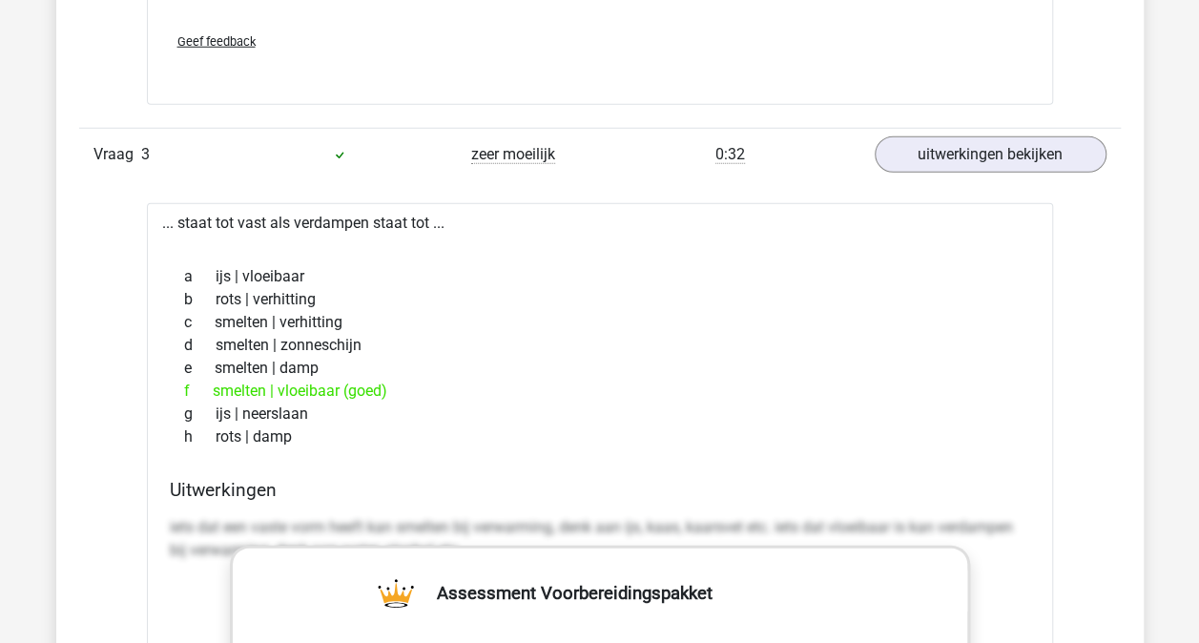
click at [1045, 171] on div "Vraag 3 zeer moeilijk 0:32 uitwerkingen bekijken" at bounding box center [599, 154] width 1041 height 52
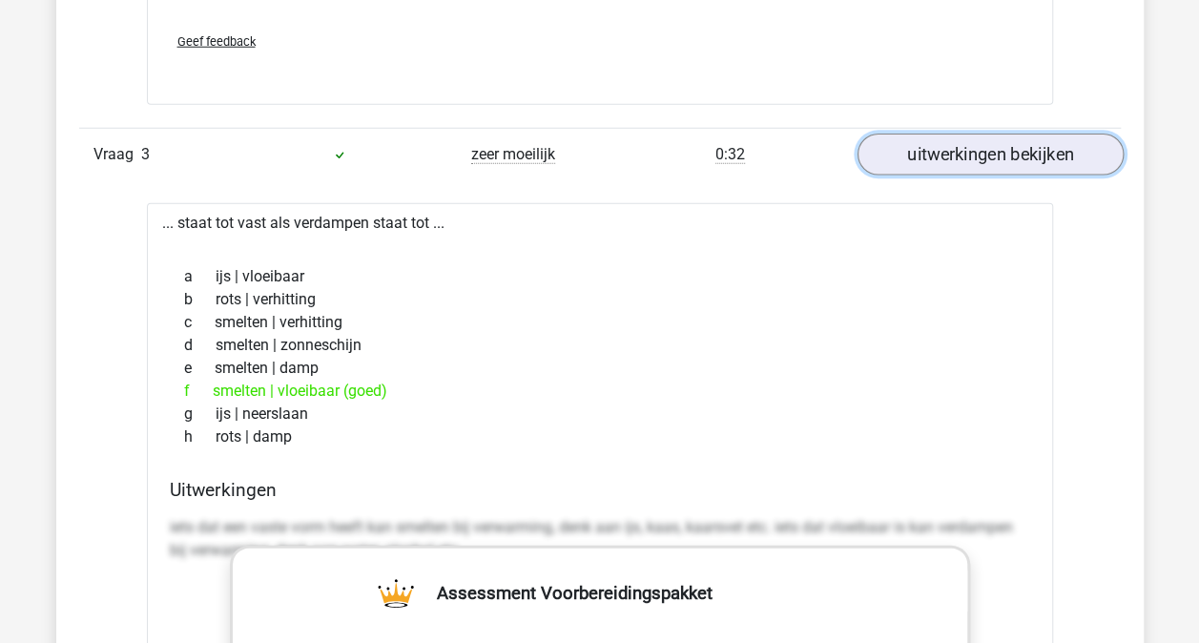
click at [1033, 158] on link "uitwerkingen bekijken" at bounding box center [989, 154] width 266 height 42
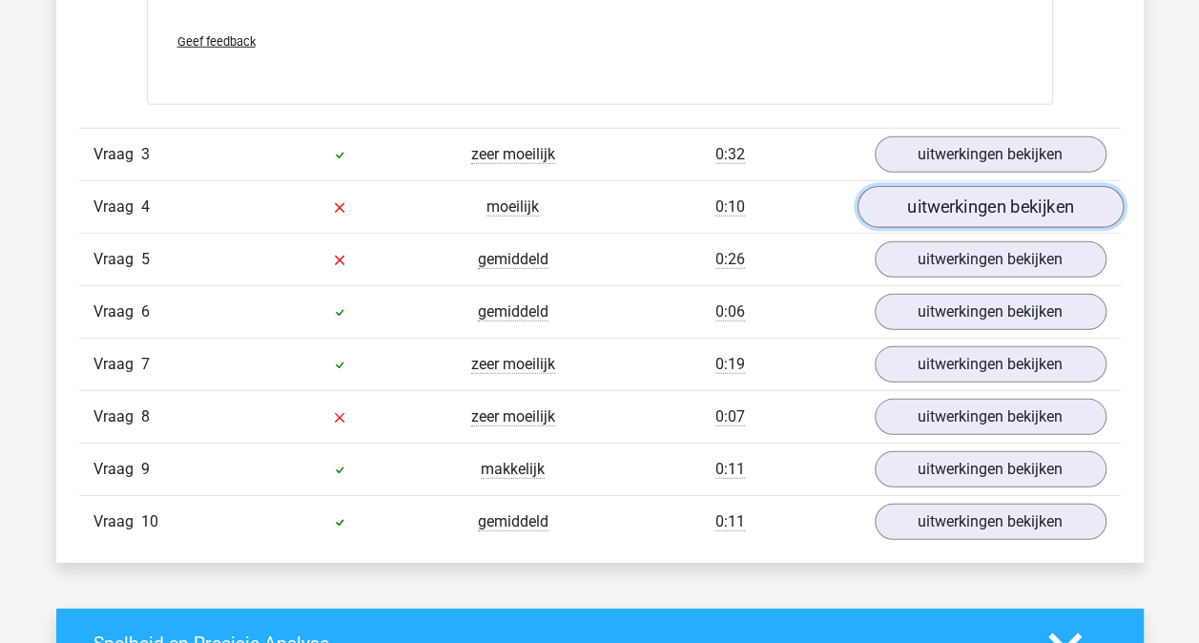
click at [982, 200] on link "uitwerkingen bekijken" at bounding box center [989, 207] width 266 height 42
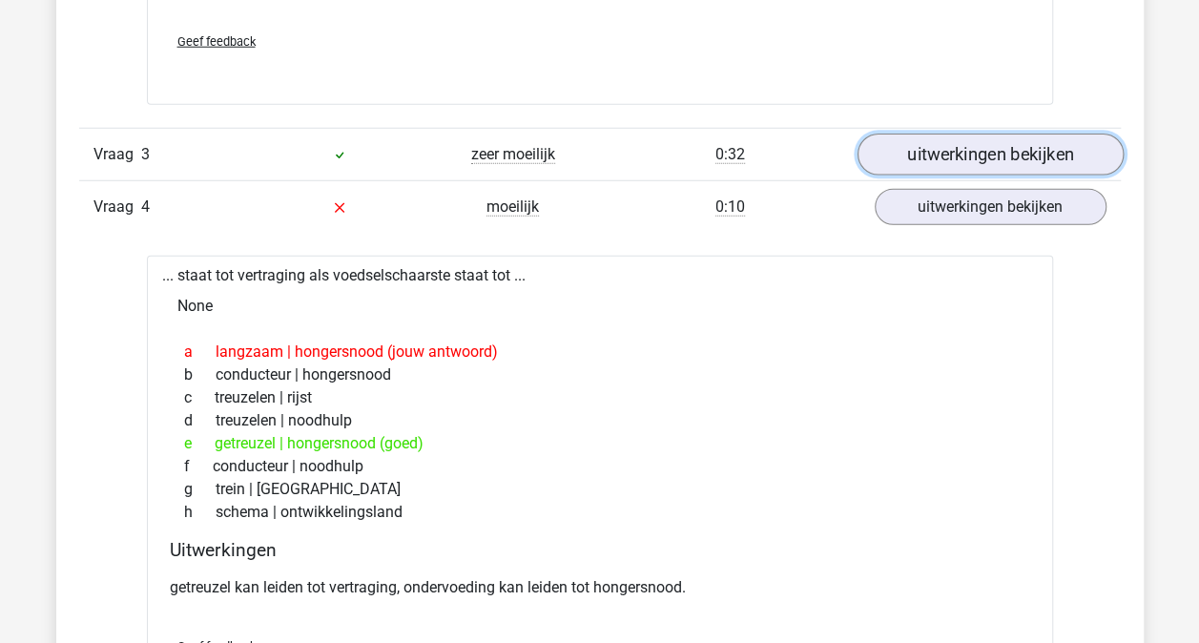
click at [977, 143] on link "uitwerkingen bekijken" at bounding box center [989, 154] width 266 height 42
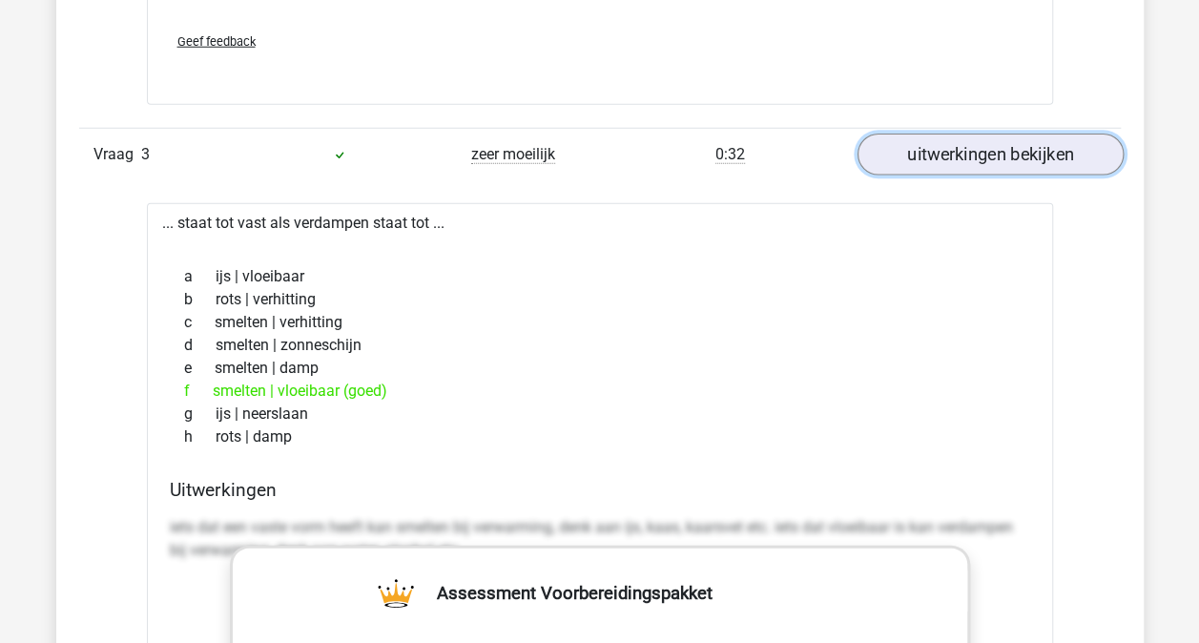
click at [977, 143] on link "uitwerkingen bekijken" at bounding box center [989, 154] width 266 height 42
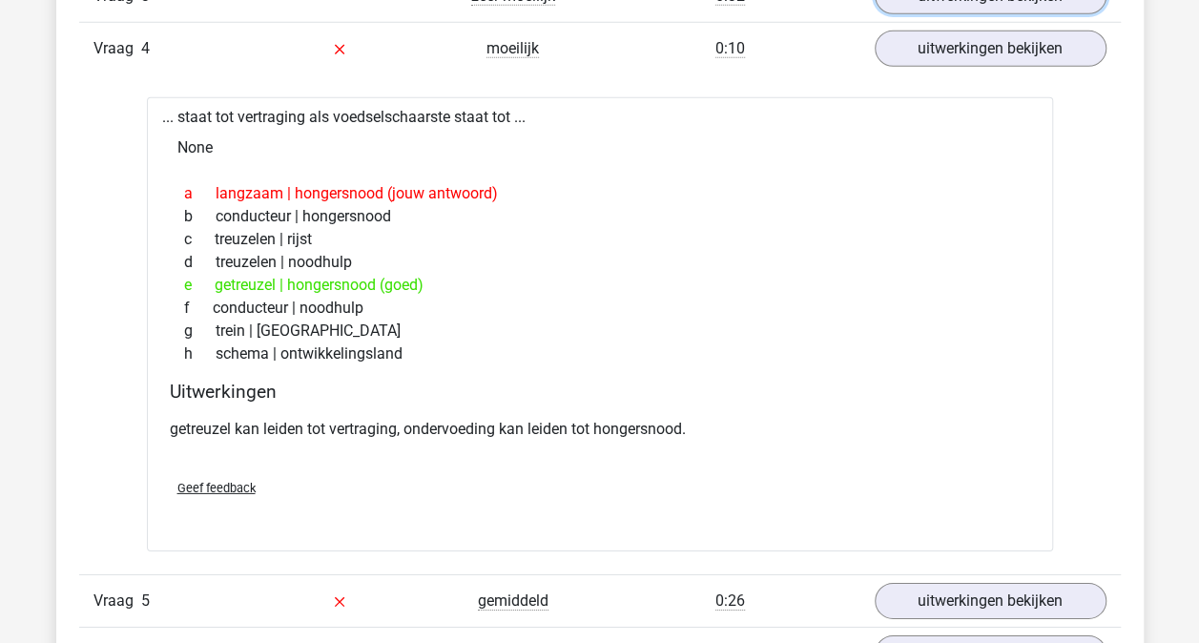
scroll to position [2956, 0]
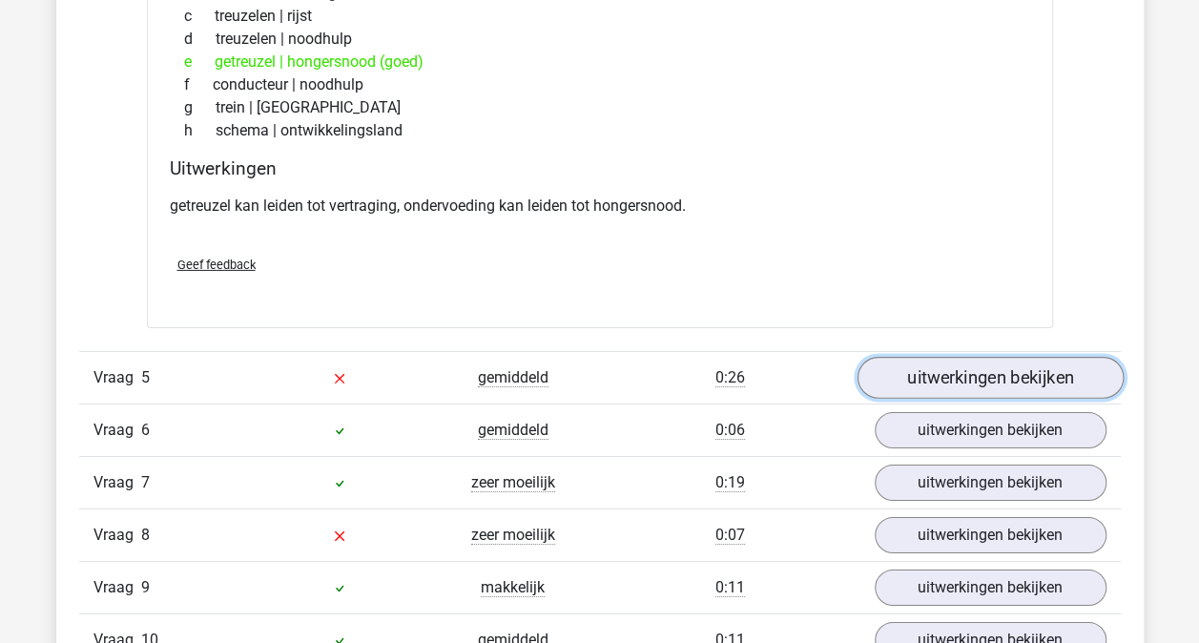
click at [990, 383] on link "uitwerkingen bekijken" at bounding box center [989, 379] width 266 height 42
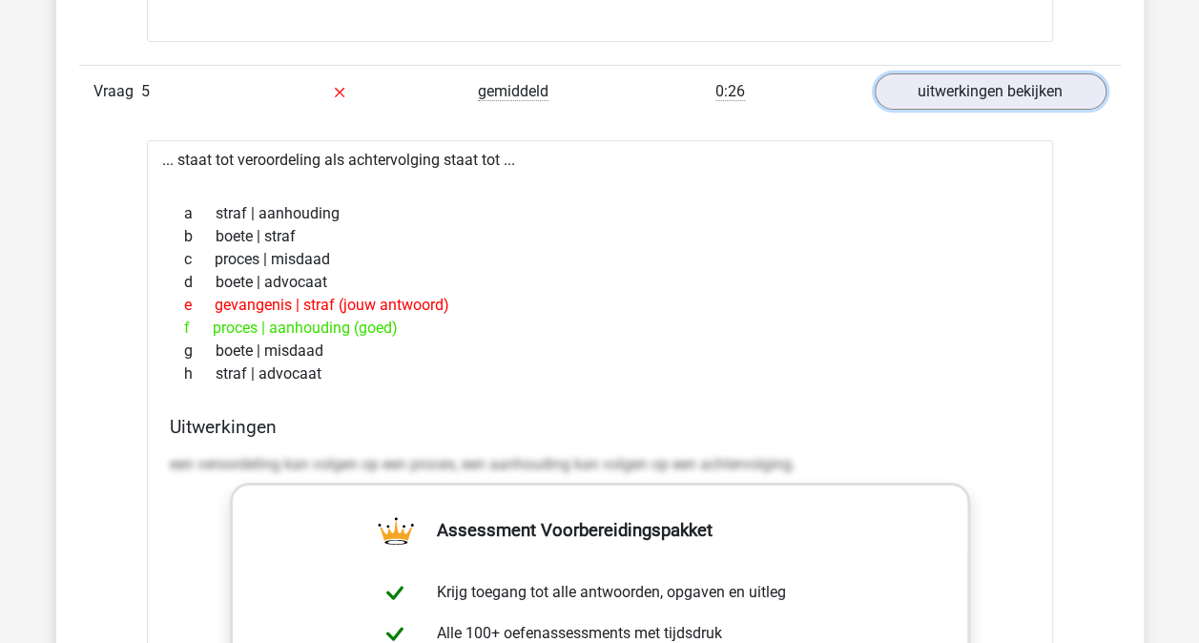
scroll to position [3147, 0]
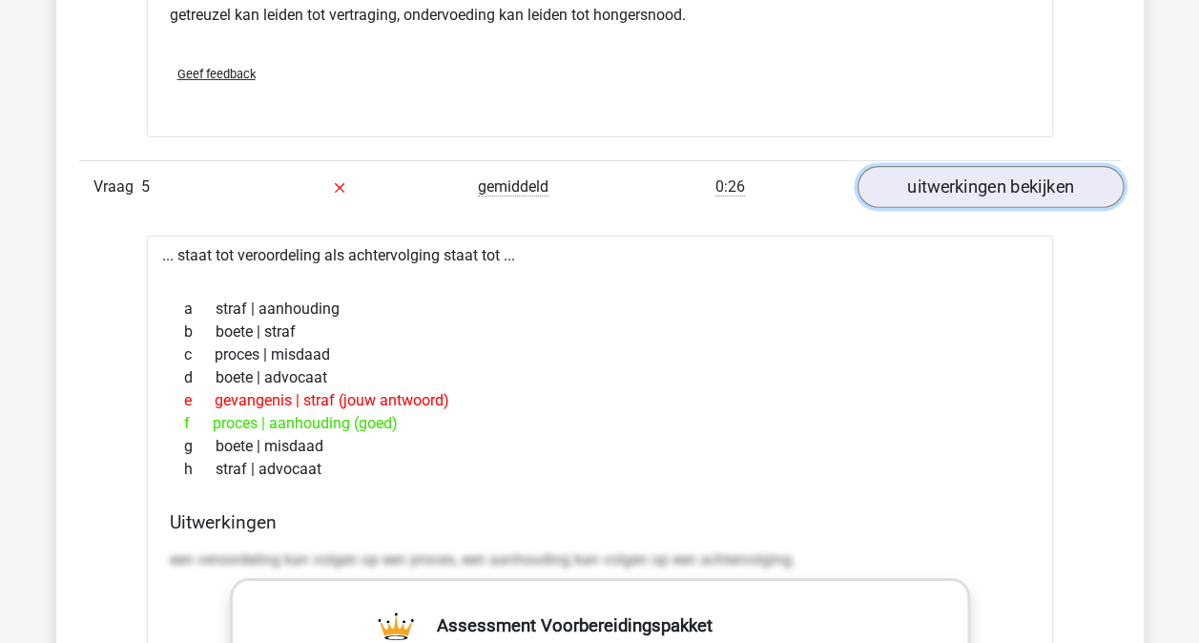
click at [939, 183] on link "uitwerkingen bekijken" at bounding box center [989, 188] width 266 height 42
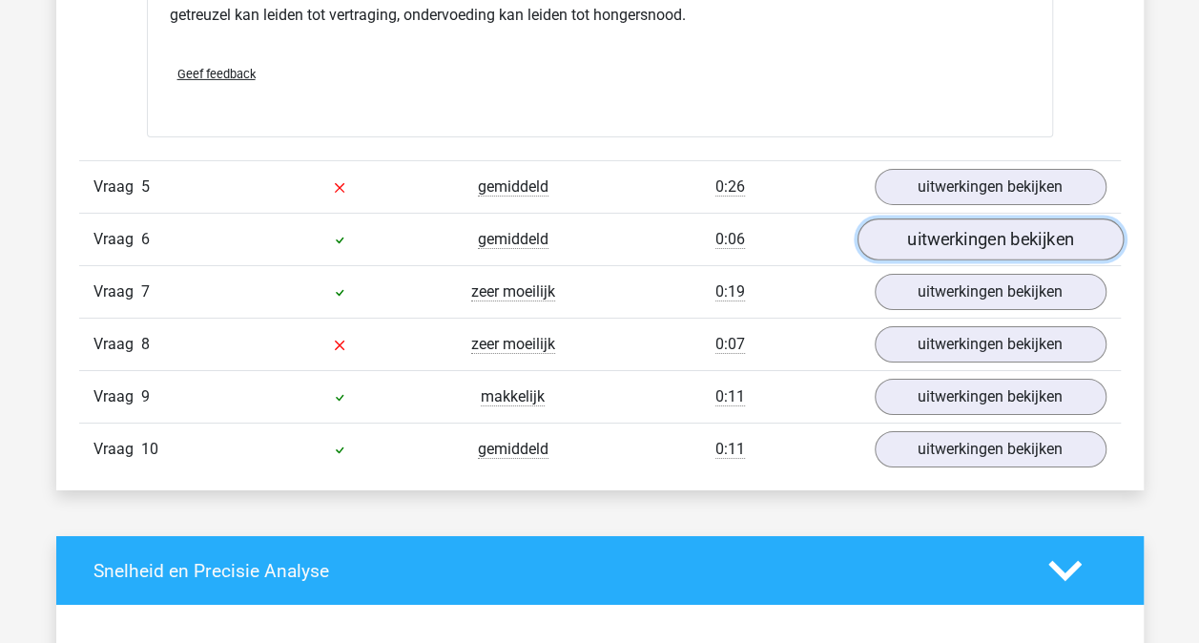
click at [973, 221] on link "uitwerkingen bekijken" at bounding box center [989, 240] width 266 height 42
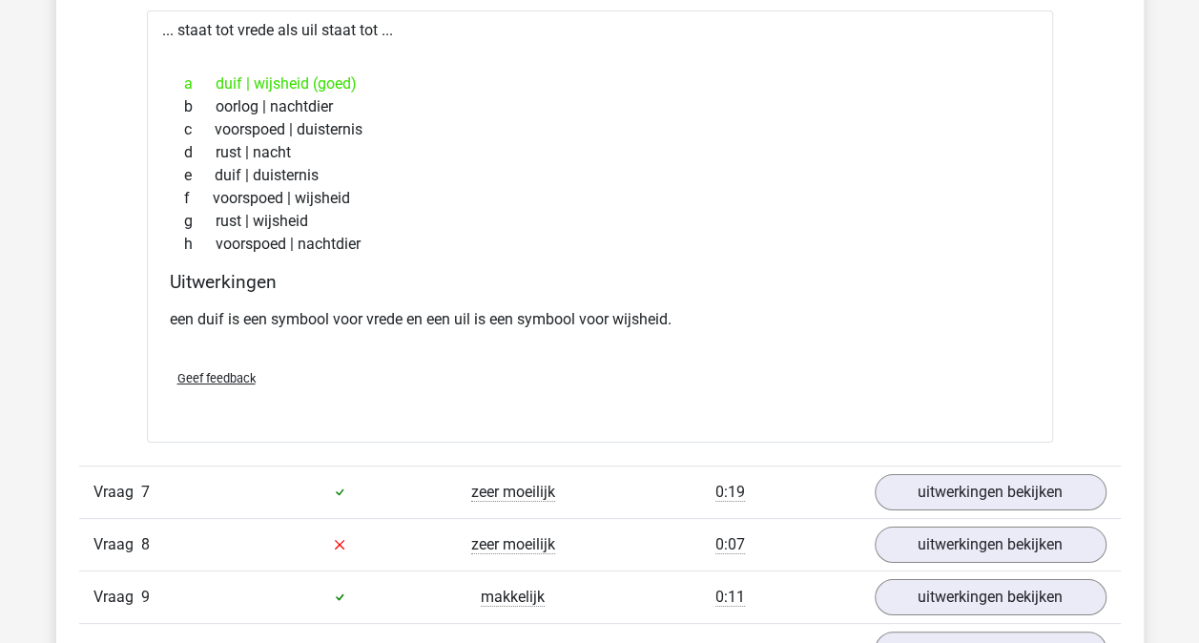
scroll to position [3528, 0]
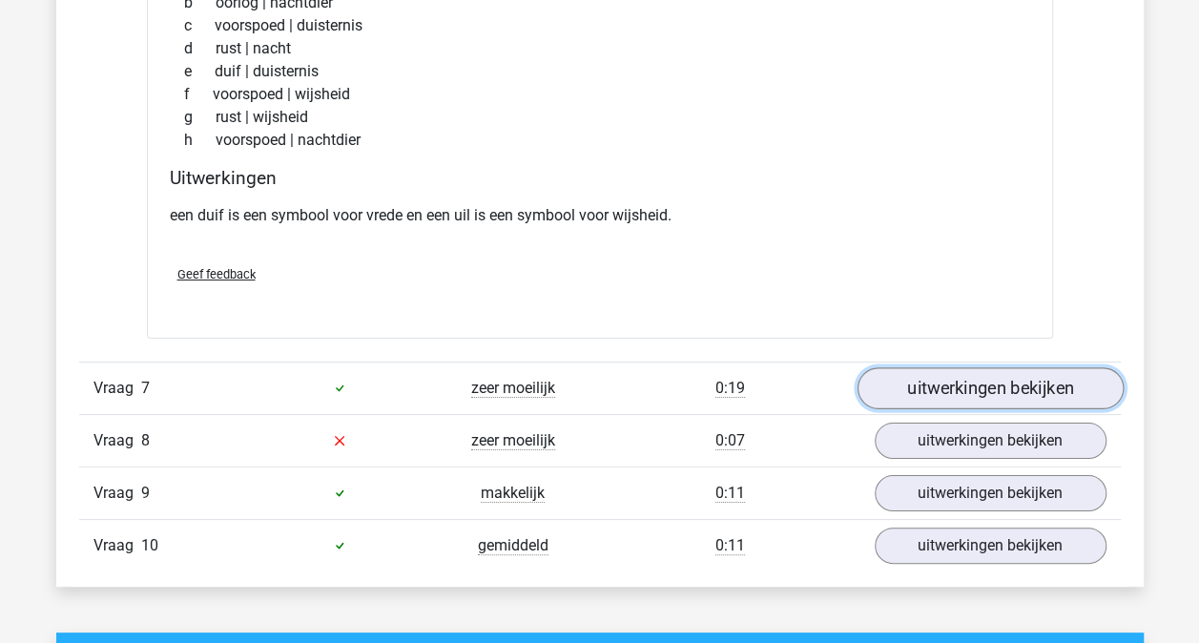
click at [1004, 369] on link "uitwerkingen bekijken" at bounding box center [989, 388] width 266 height 42
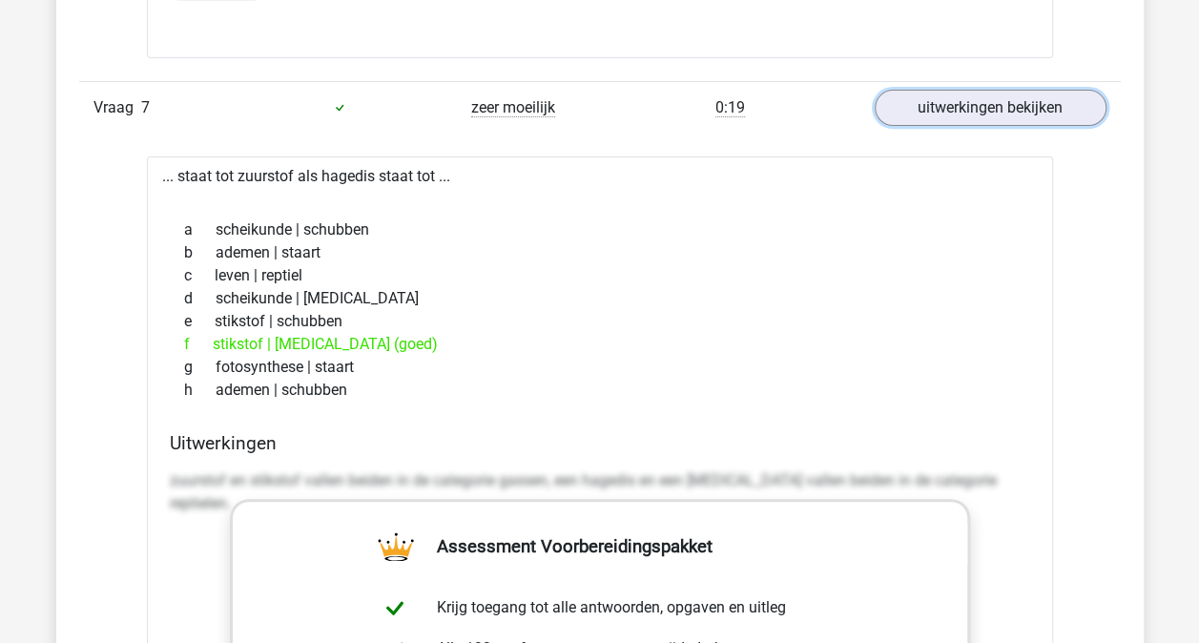
scroll to position [3814, 0]
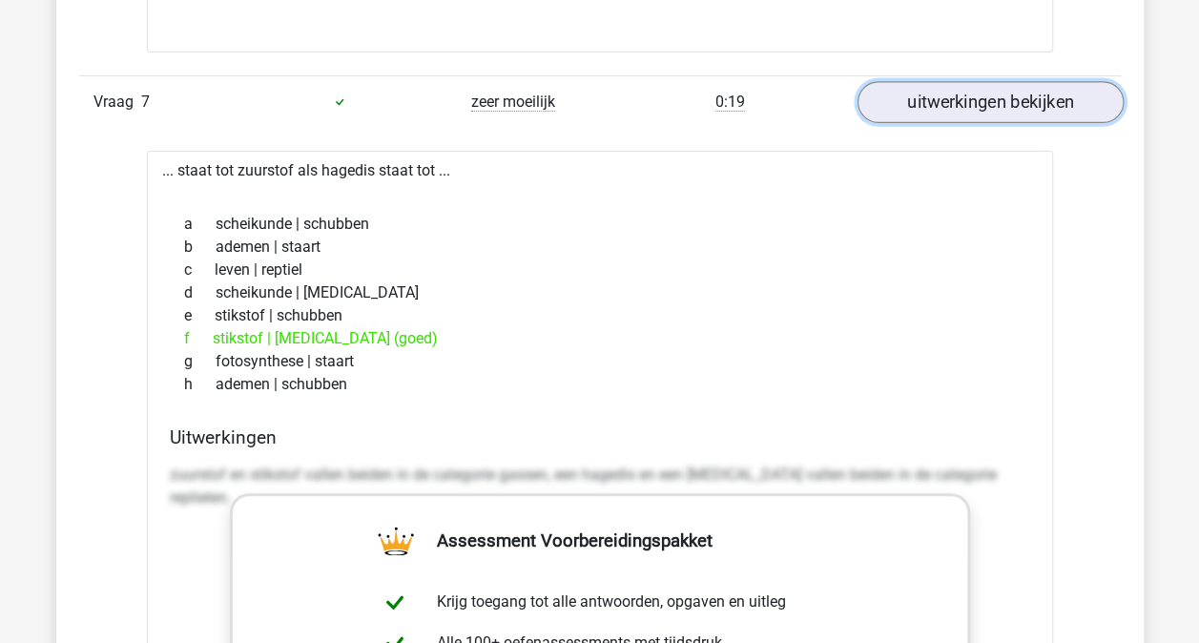
click at [997, 107] on link "uitwerkingen bekijken" at bounding box center [989, 102] width 266 height 42
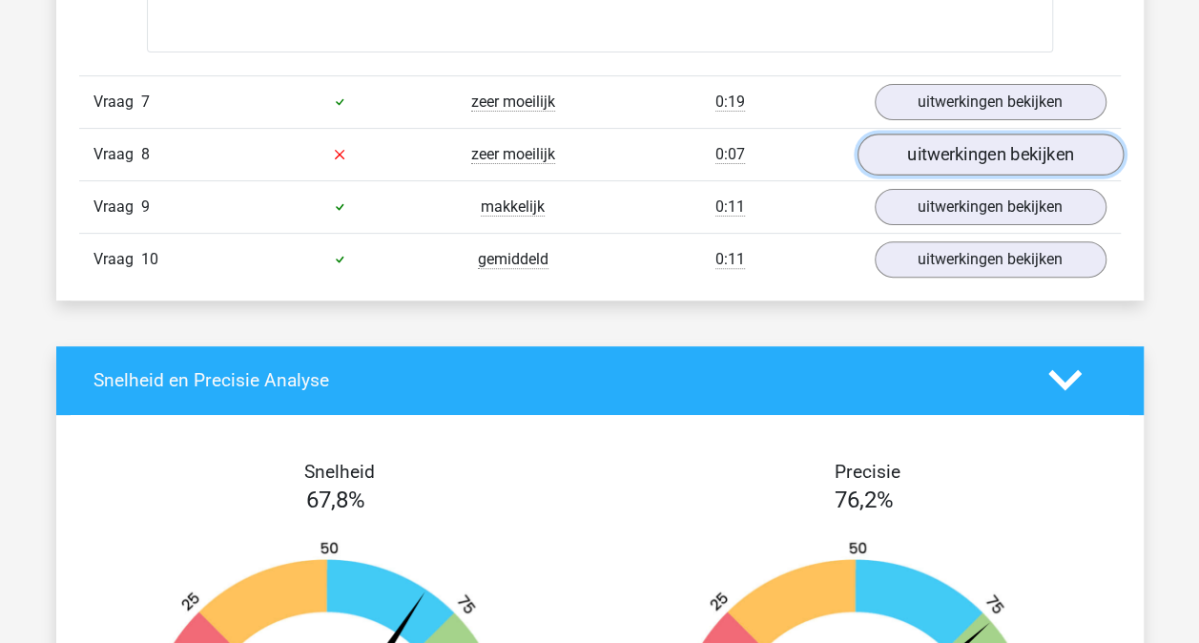
click at [970, 139] on link "uitwerkingen bekijken" at bounding box center [989, 154] width 266 height 42
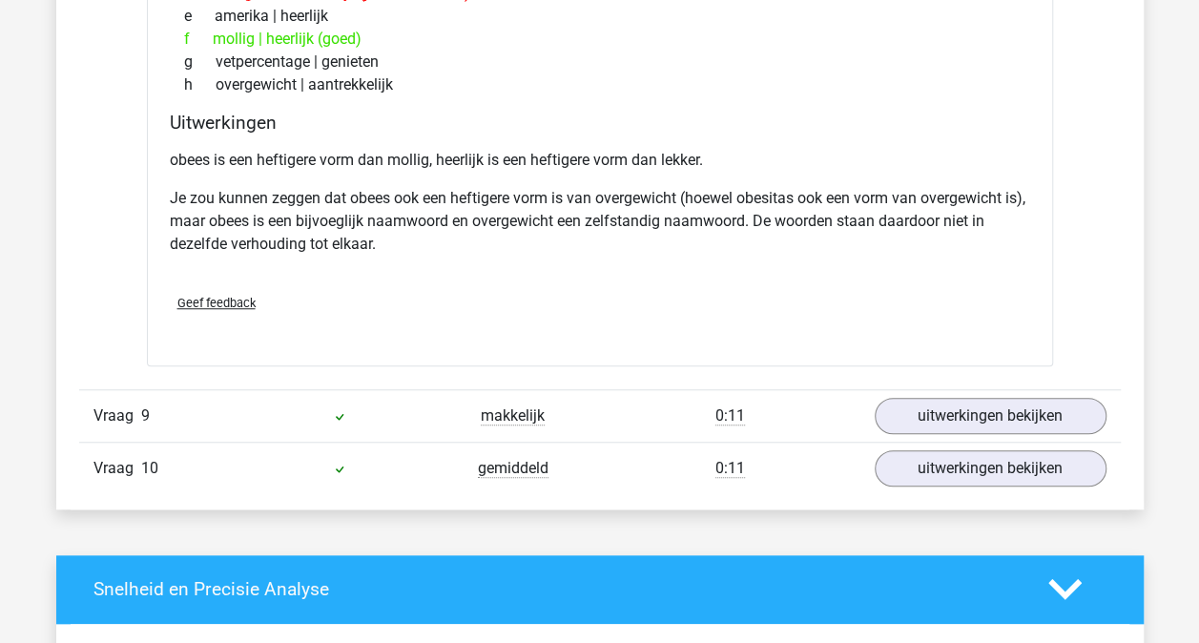
scroll to position [4195, 0]
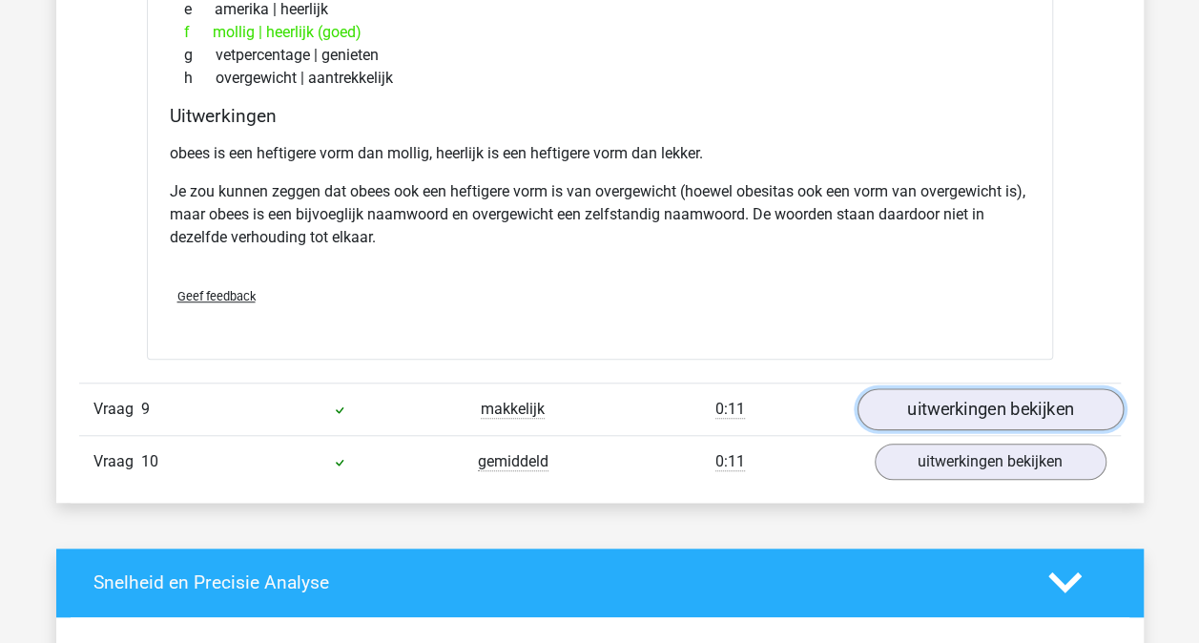
click at [1034, 393] on link "uitwerkingen bekijken" at bounding box center [989, 409] width 266 height 42
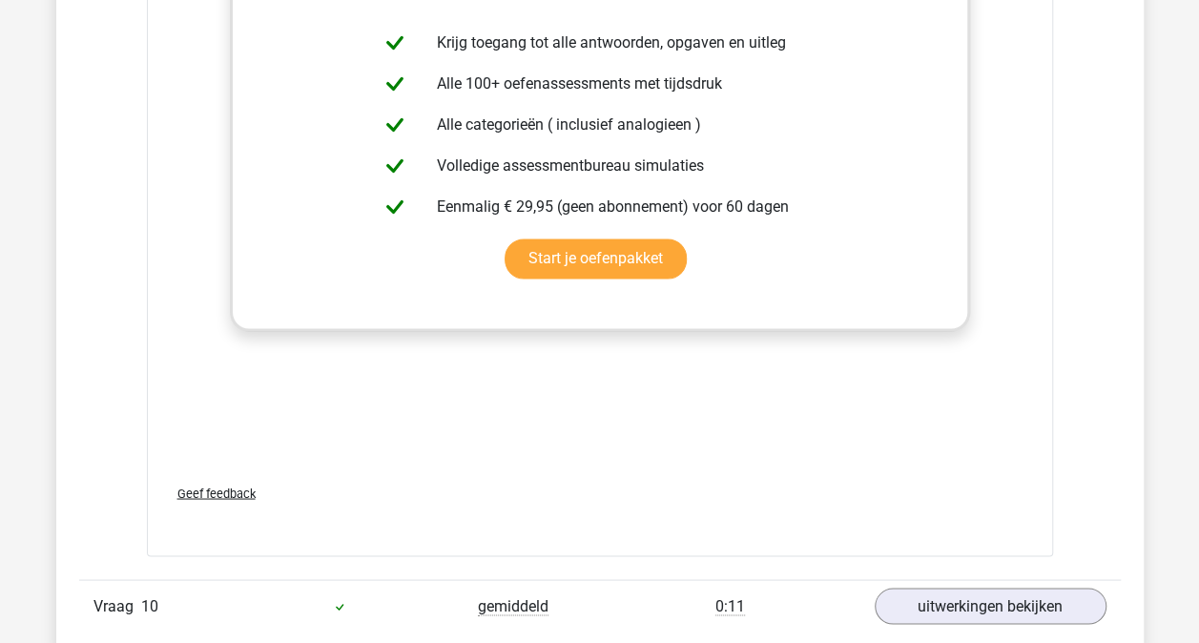
scroll to position [5244, 0]
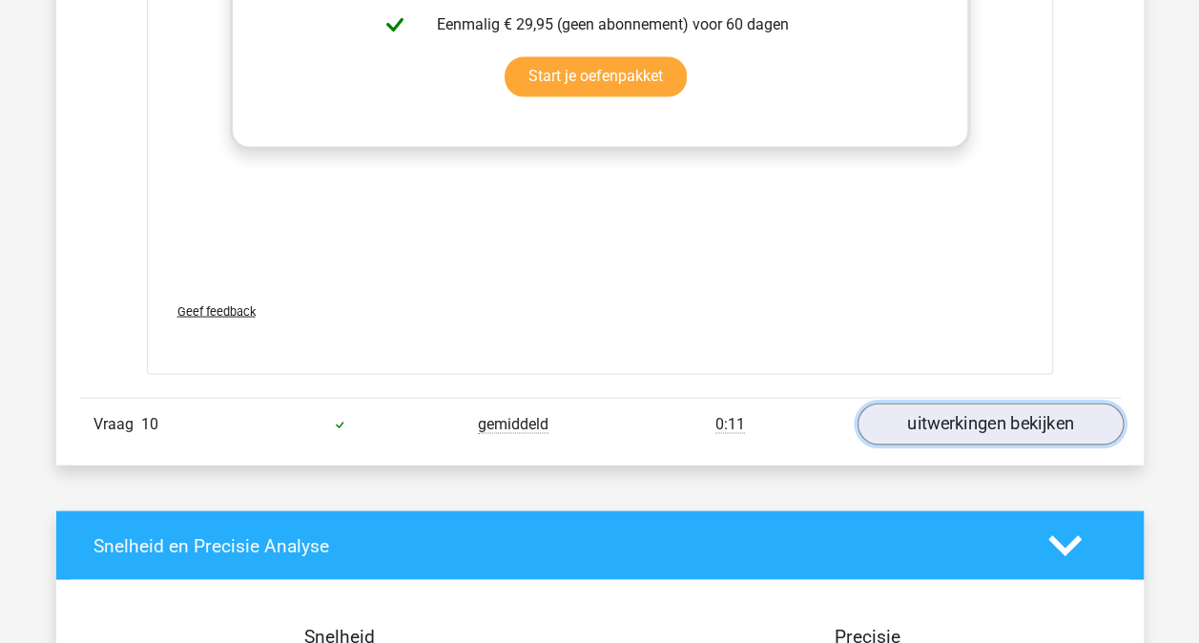
click at [1047, 418] on link "uitwerkingen bekijken" at bounding box center [989, 423] width 266 height 42
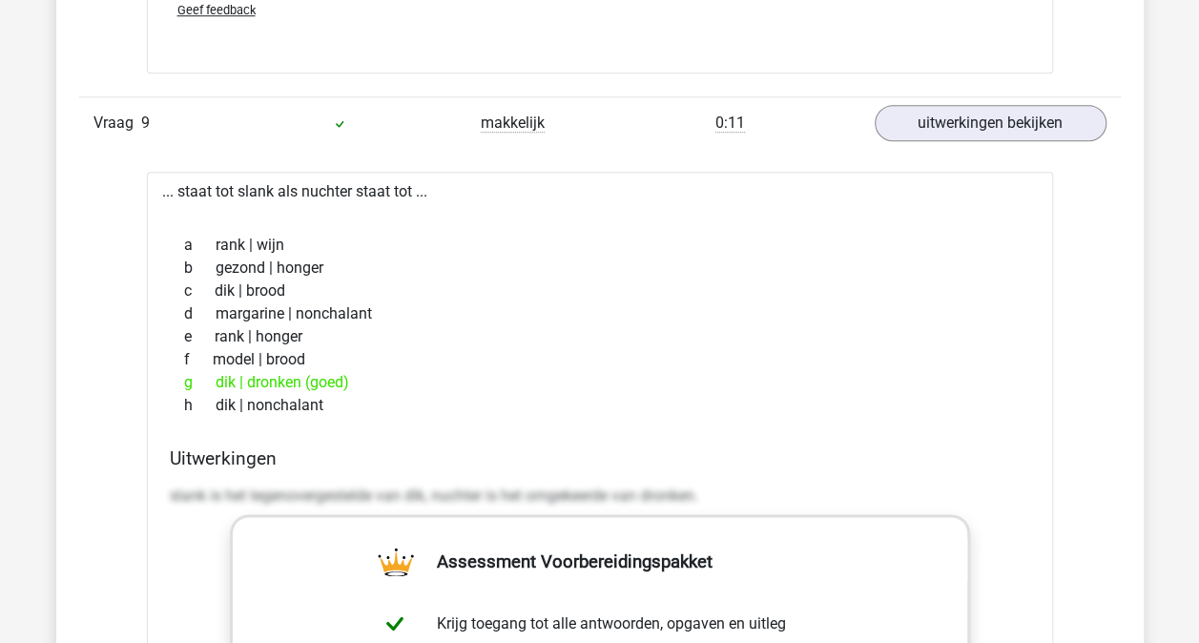
scroll to position [3814, 0]
